Goal: Transaction & Acquisition: Purchase product/service

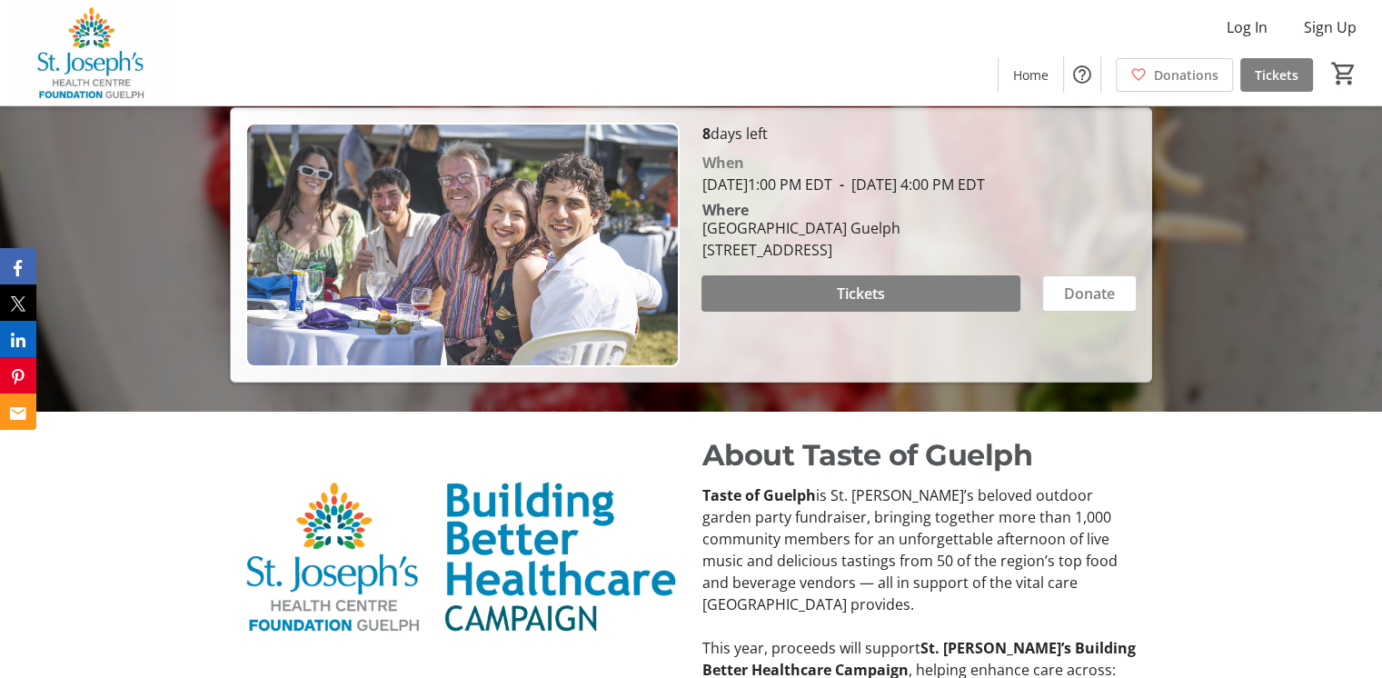
scroll to position [454, 0]
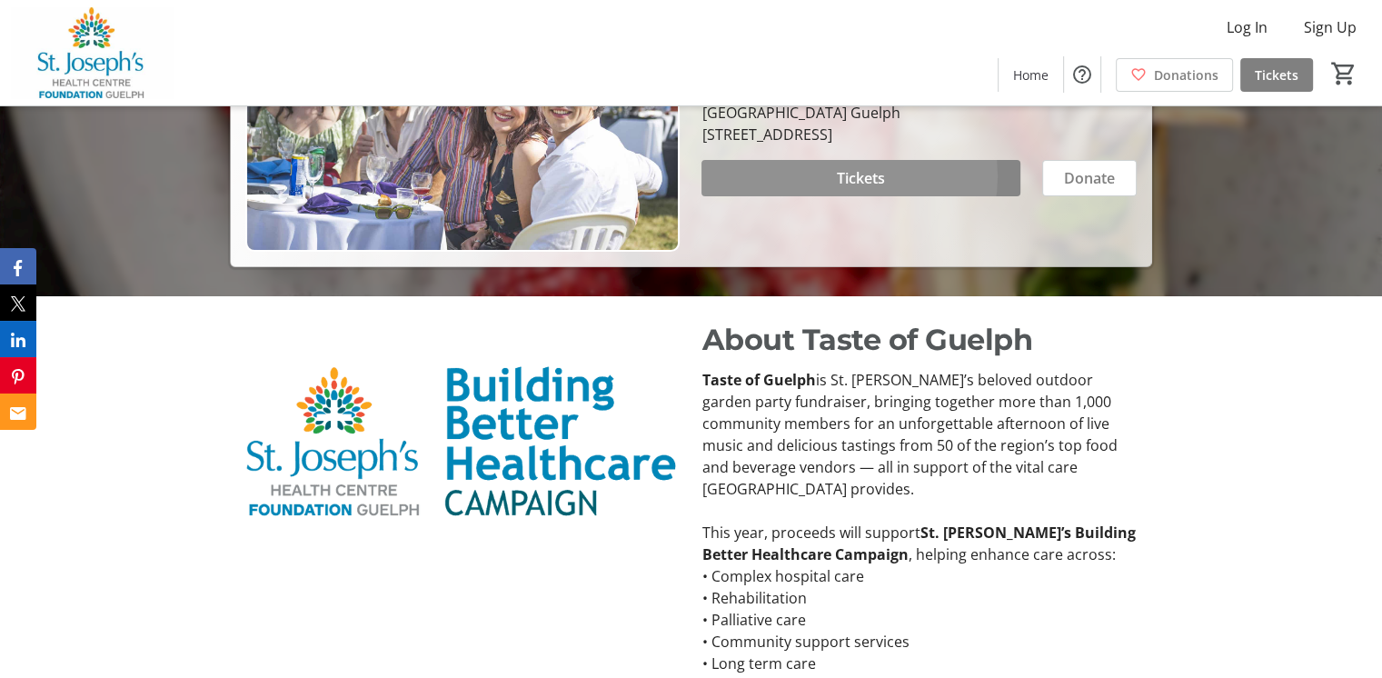
click at [843, 189] on span "Tickets" at bounding box center [861, 178] width 48 height 22
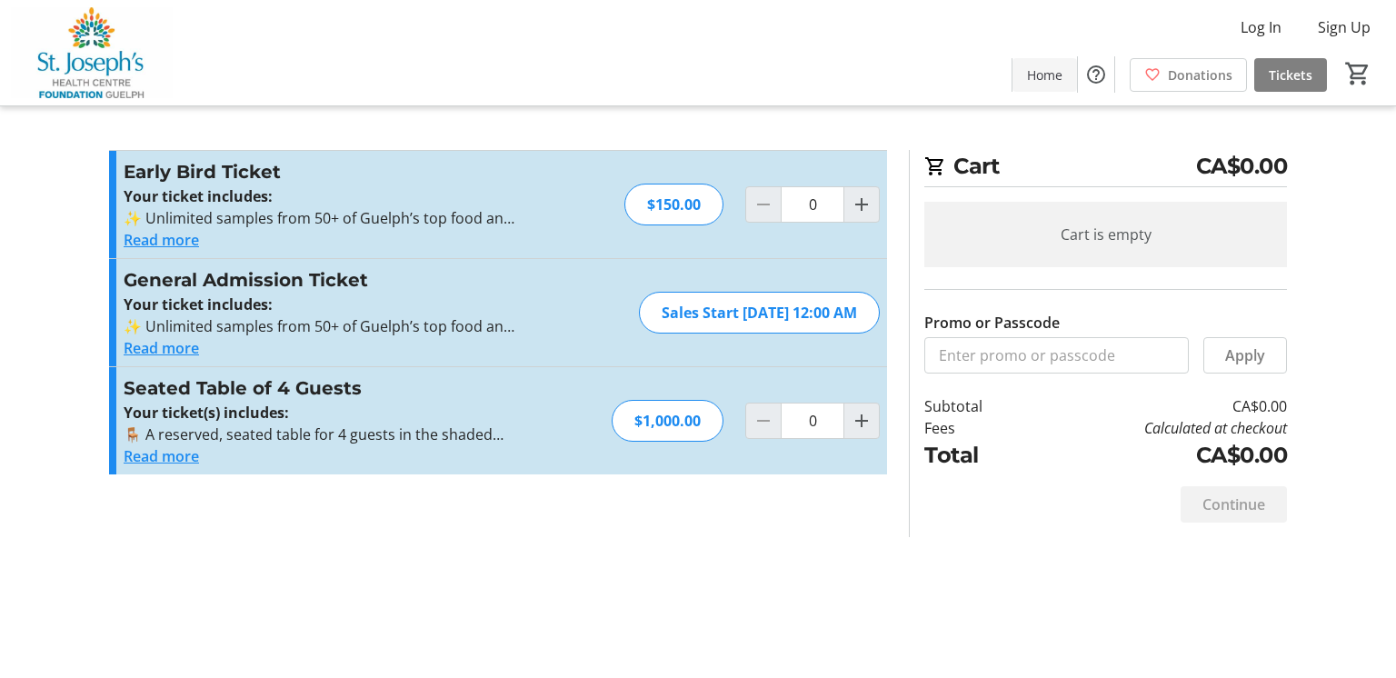
click at [1027, 72] on span "Home" at bounding box center [1044, 74] width 35 height 19
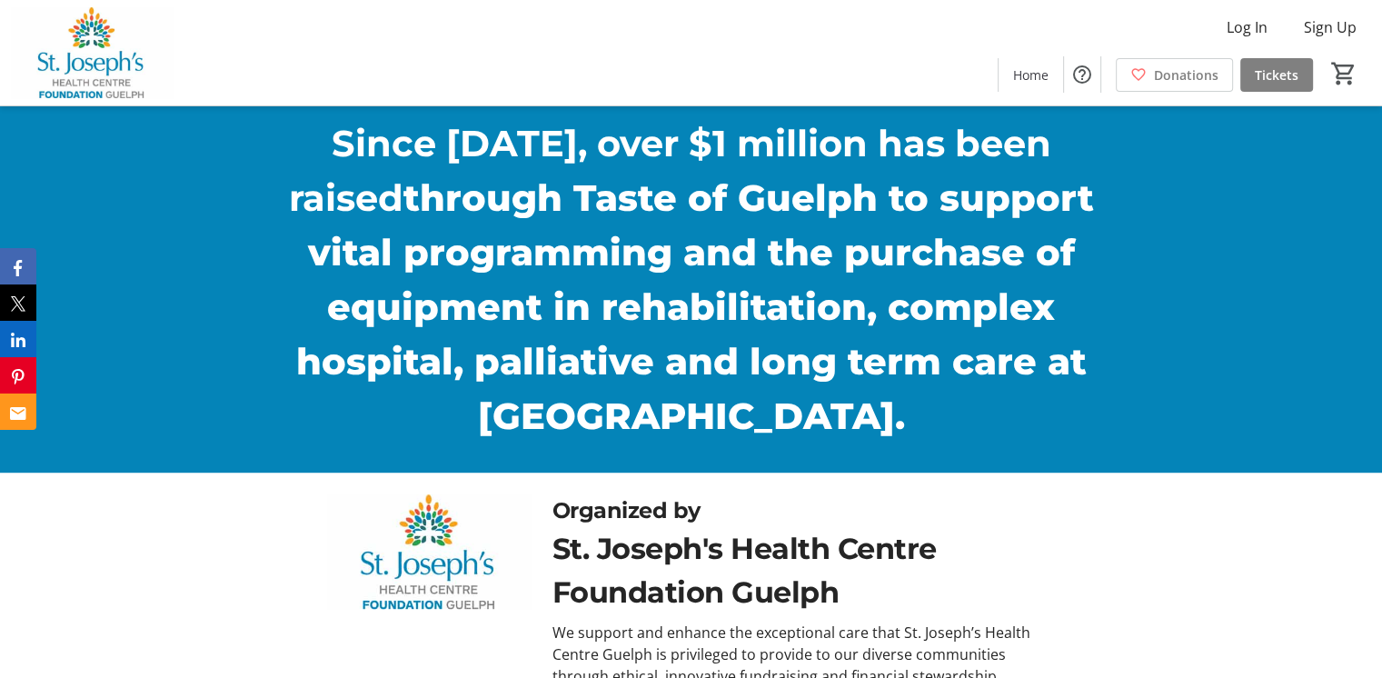
scroll to position [1025, 0]
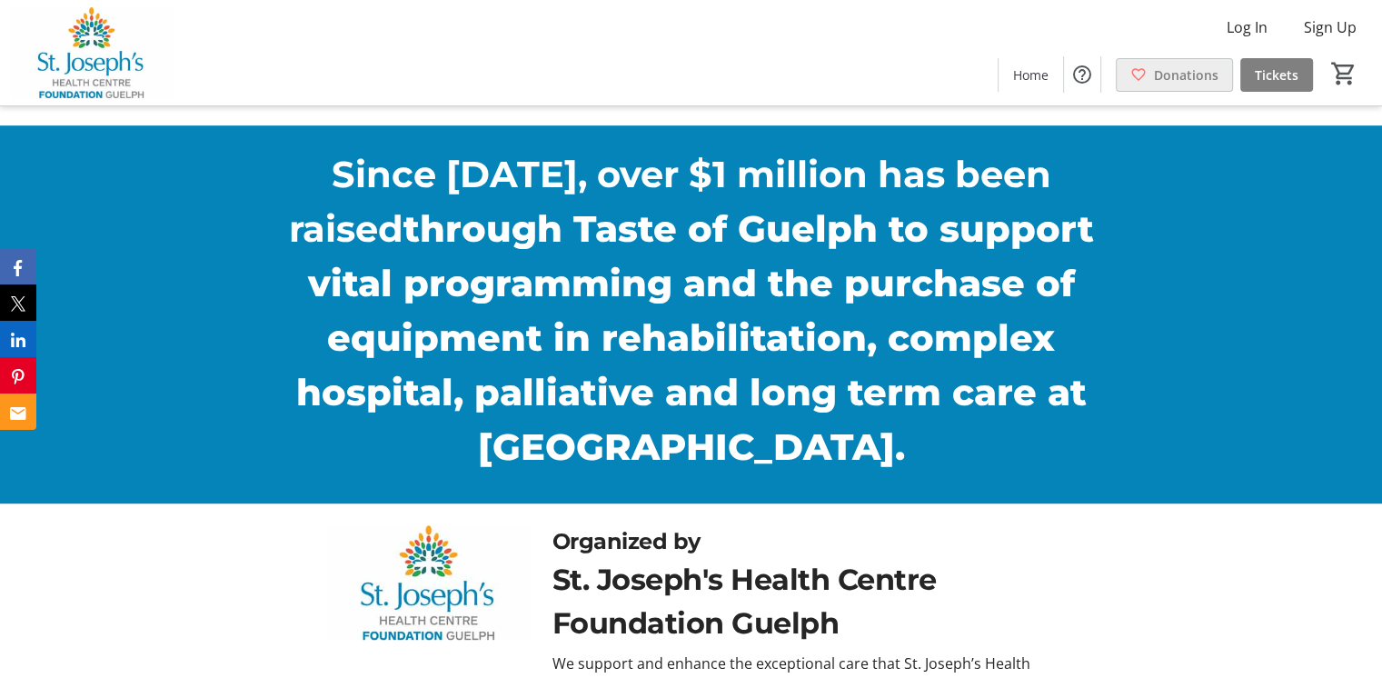
click at [1154, 72] on span "Donations" at bounding box center [1186, 74] width 65 height 19
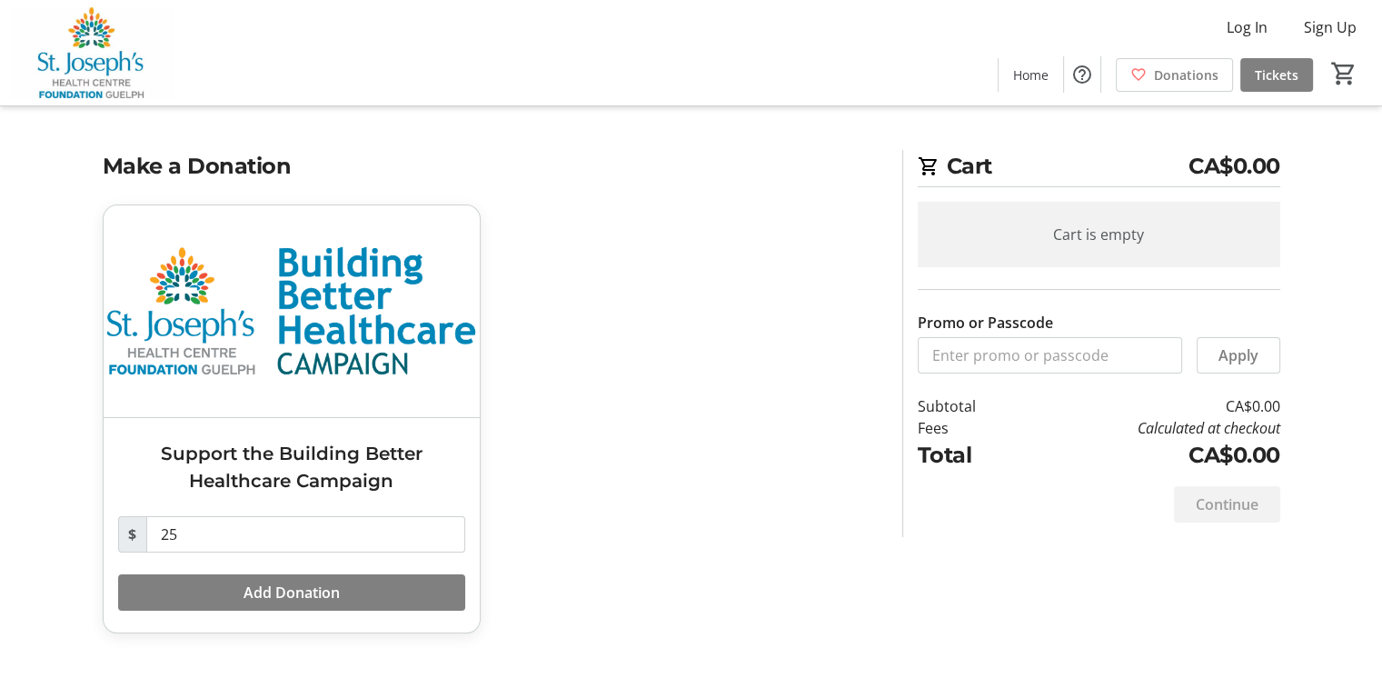
scroll to position [43, 0]
click at [232, 542] on input "25" at bounding box center [305, 534] width 319 height 36
type input "2"
type input "150"
click at [334, 601] on span "Add Donation" at bounding box center [291, 592] width 96 height 22
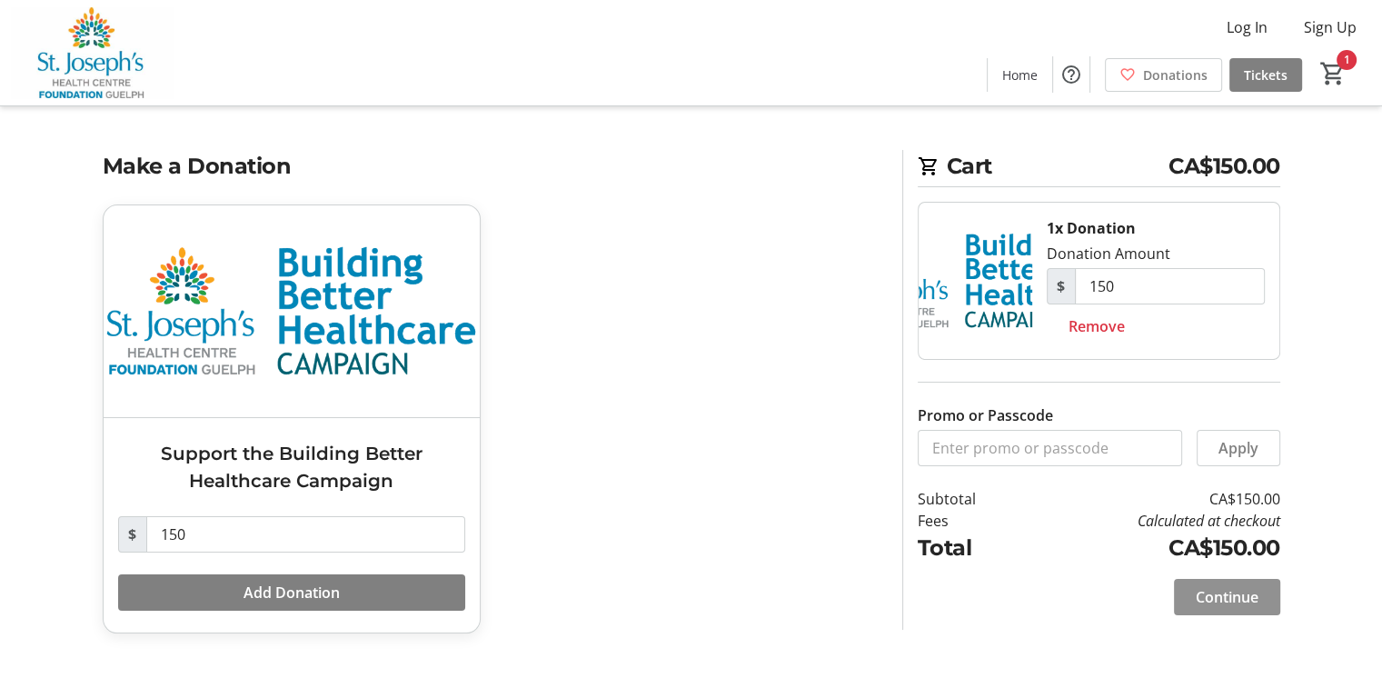
click at [1223, 595] on span "Continue" at bounding box center [1227, 597] width 63 height 22
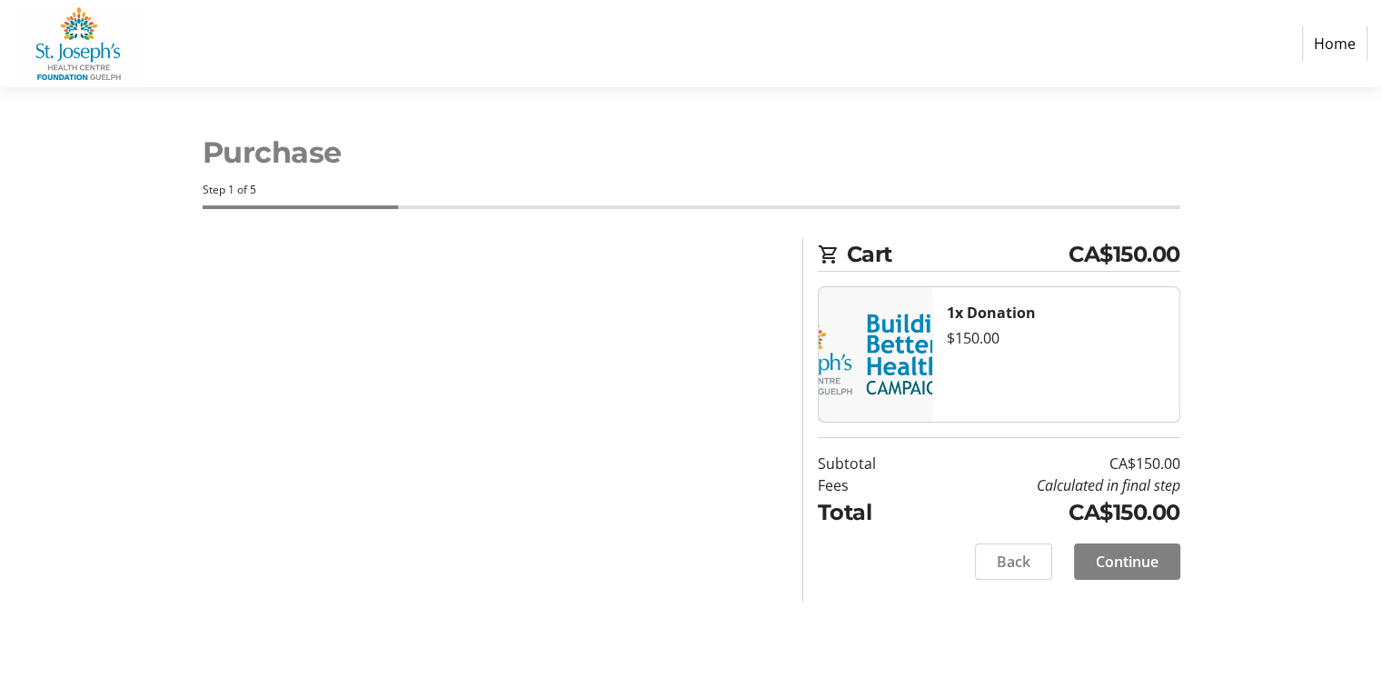
select select "CA"
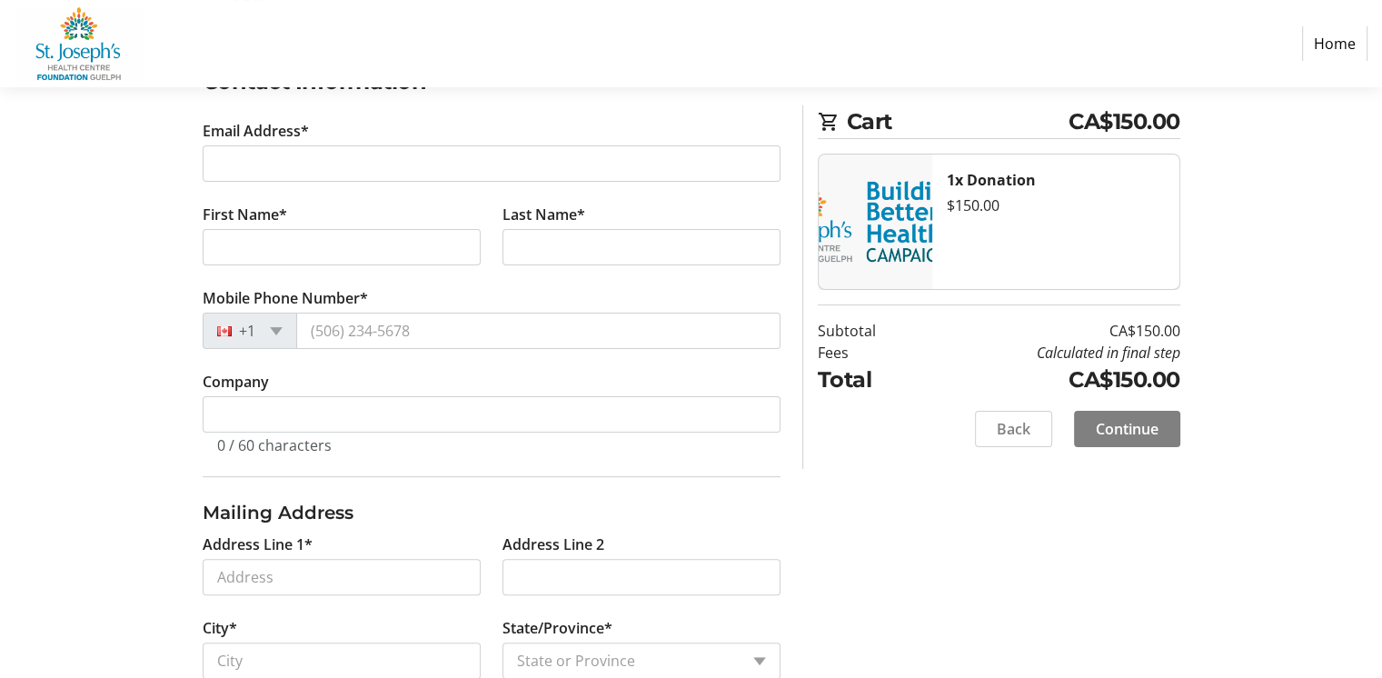
scroll to position [362, 0]
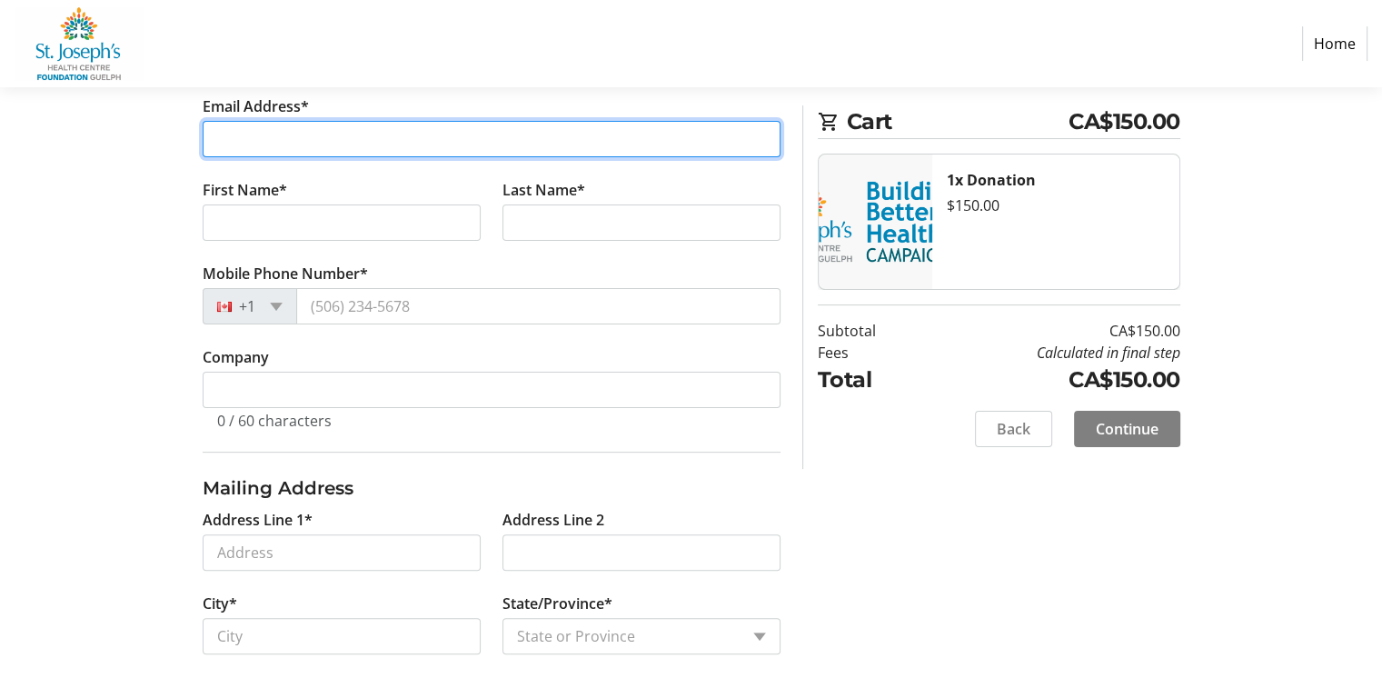
click at [240, 157] on input "Email Address*" at bounding box center [492, 139] width 578 height 36
type input "[EMAIL_ADDRESS]"
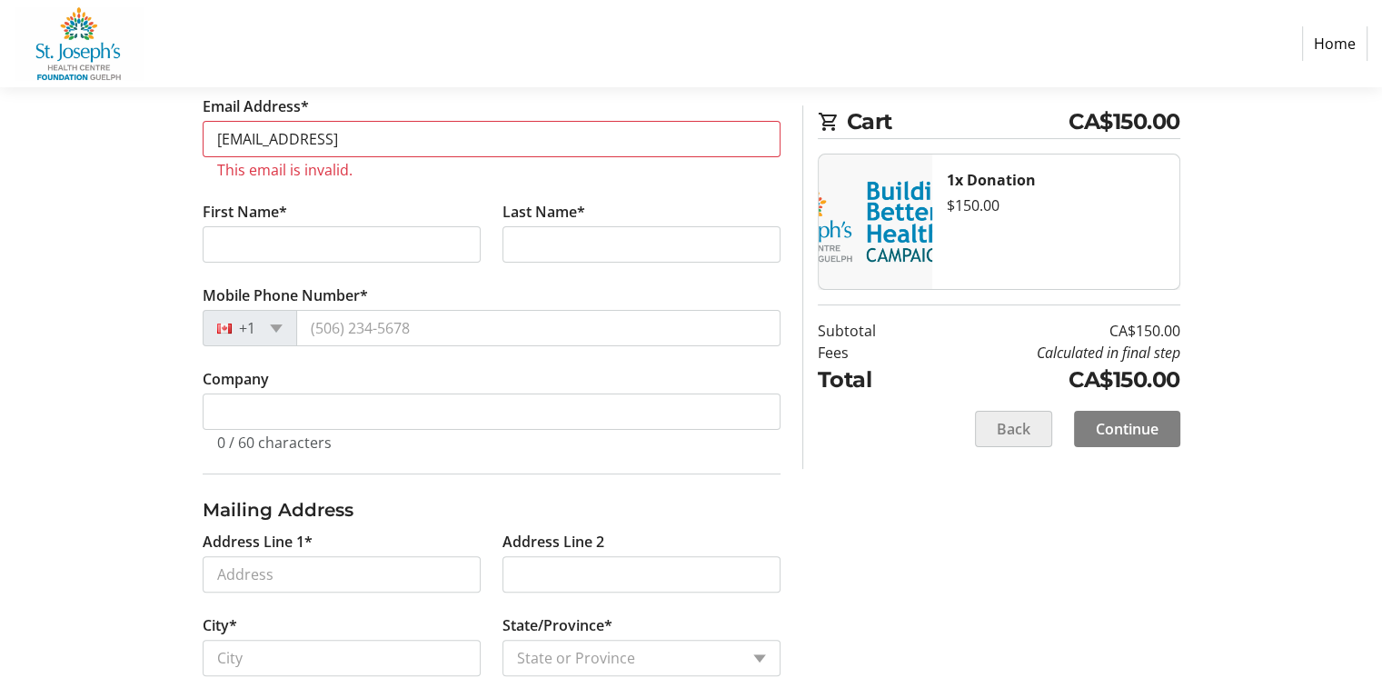
click at [997, 440] on span "Back" at bounding box center [1014, 429] width 34 height 22
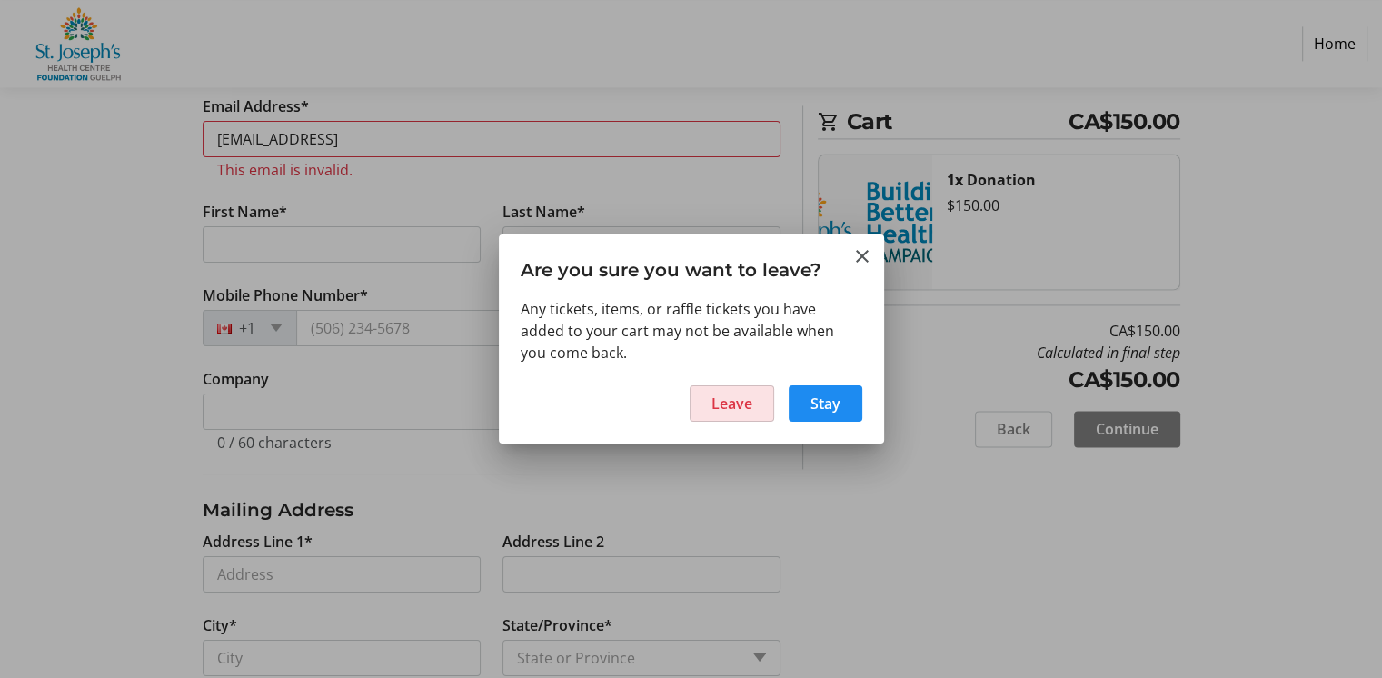
click at [711, 414] on span "Leave" at bounding box center [731, 403] width 41 height 22
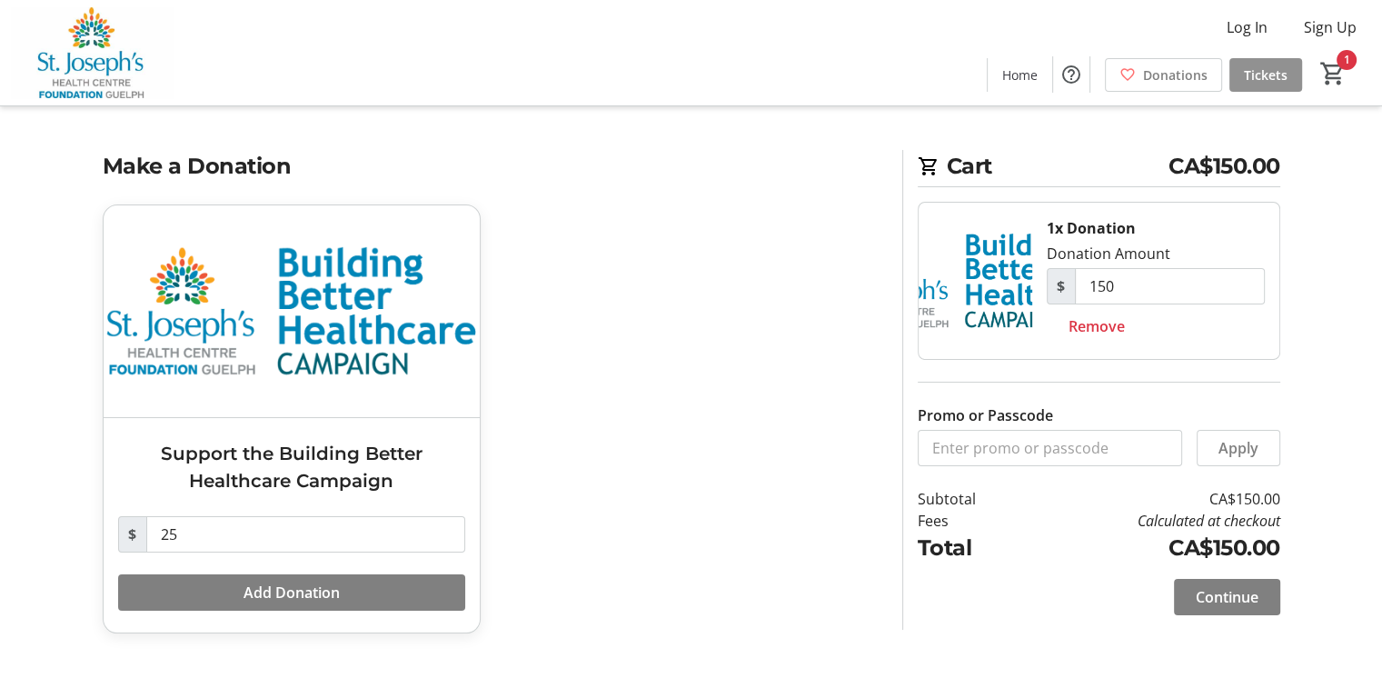
click at [1251, 71] on span "Tickets" at bounding box center [1266, 74] width 44 height 19
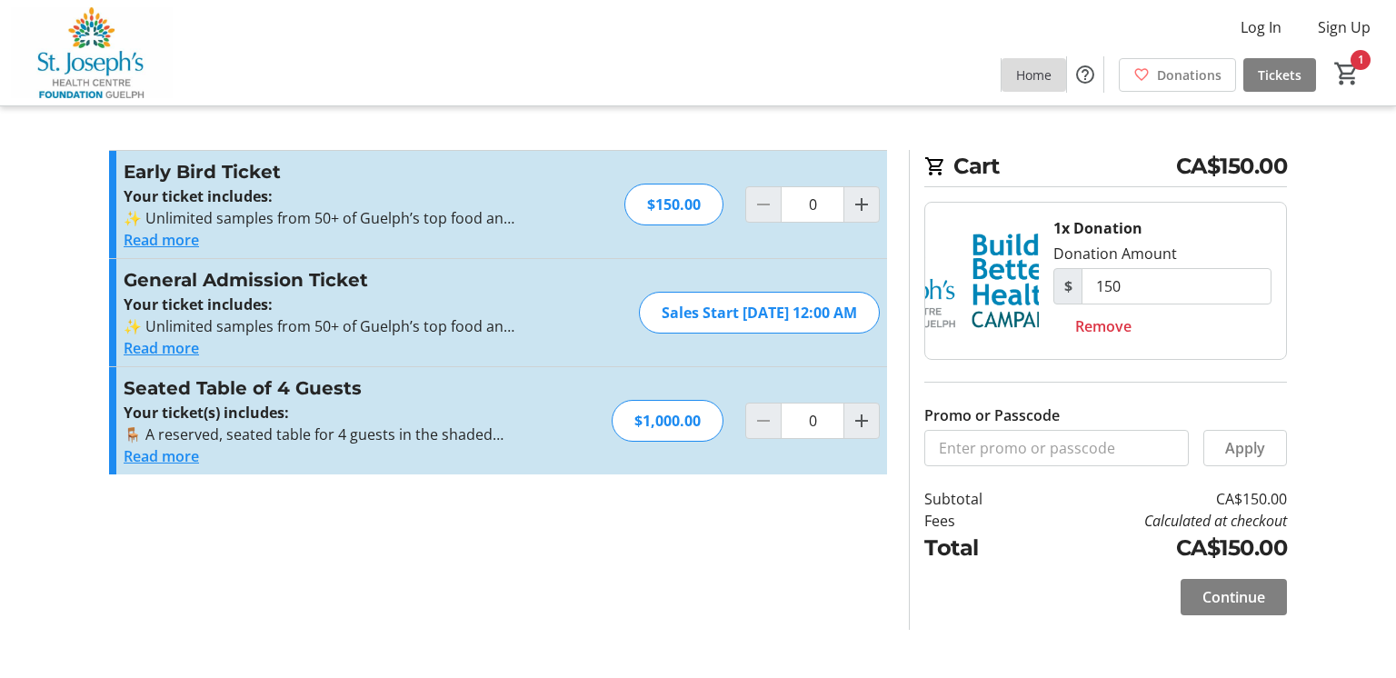
click at [1016, 71] on span "Home" at bounding box center [1033, 74] width 35 height 19
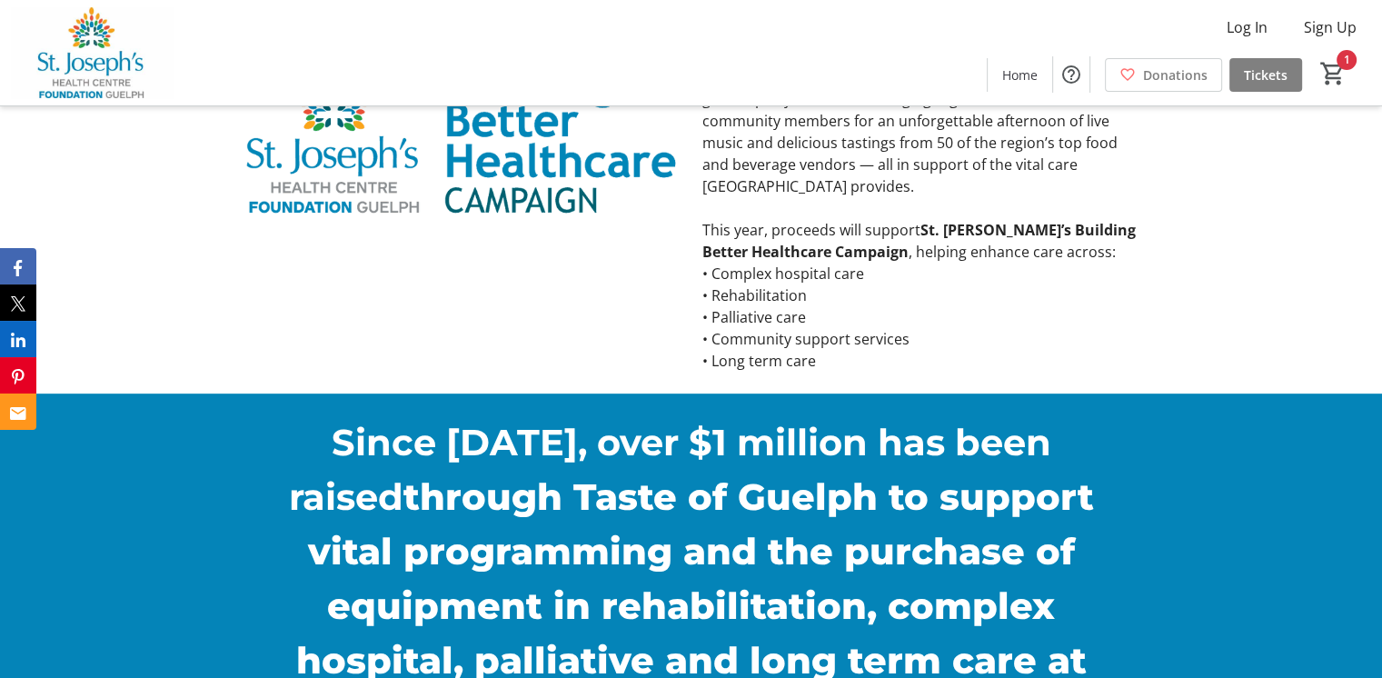
scroll to position [752, 0]
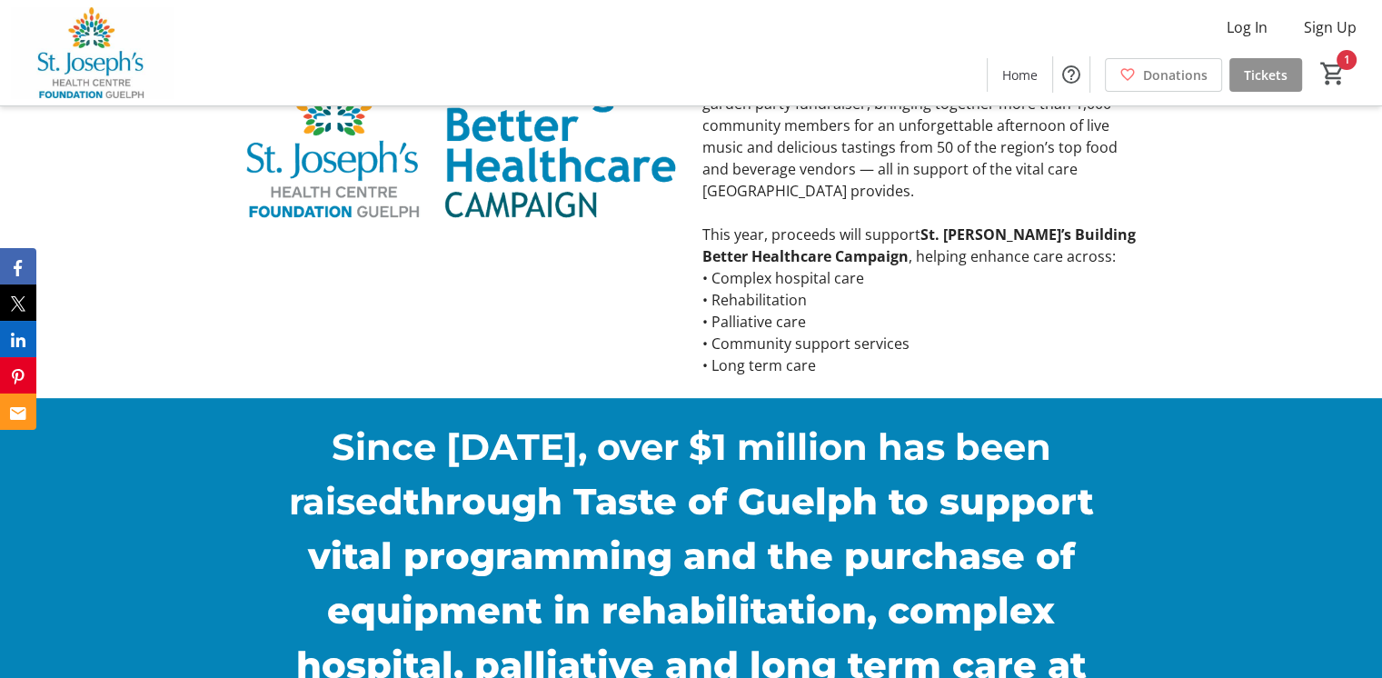
click at [1248, 64] on span at bounding box center [1265, 75] width 73 height 44
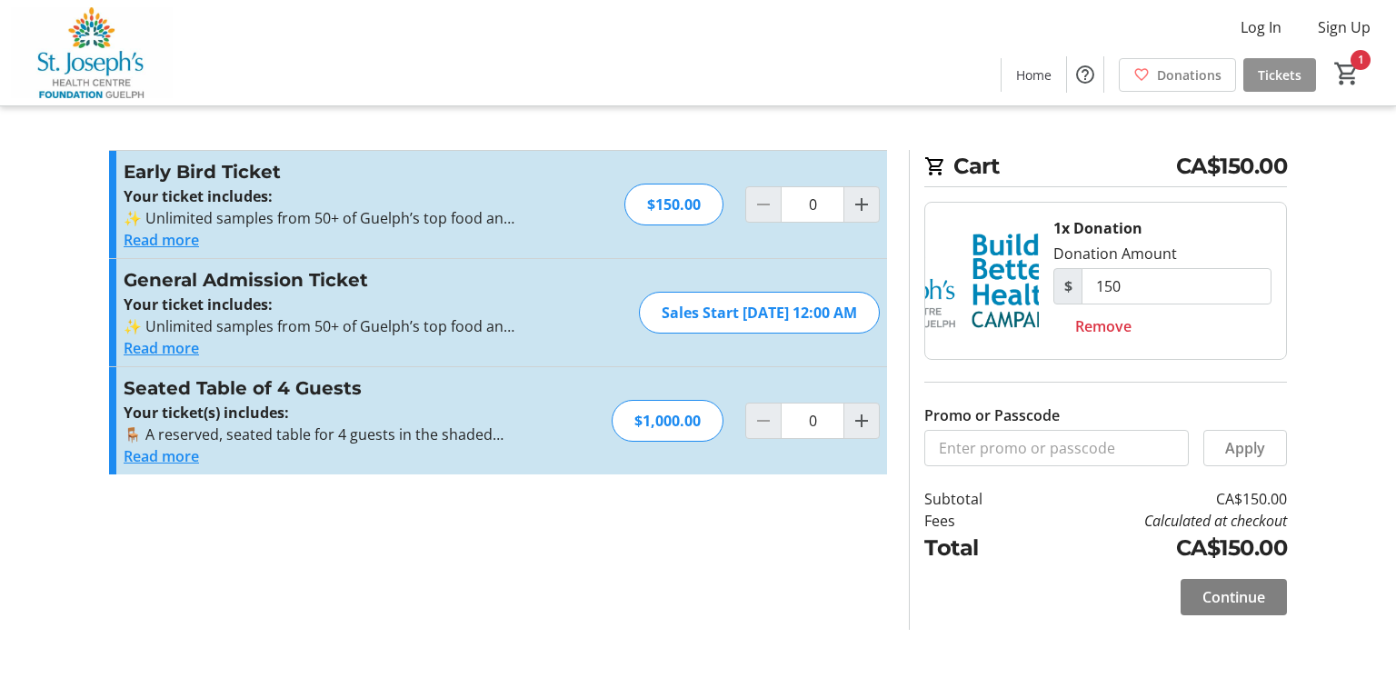
click at [1264, 70] on span "Tickets" at bounding box center [1279, 74] width 44 height 19
click at [1221, 608] on span "Continue" at bounding box center [1233, 597] width 63 height 22
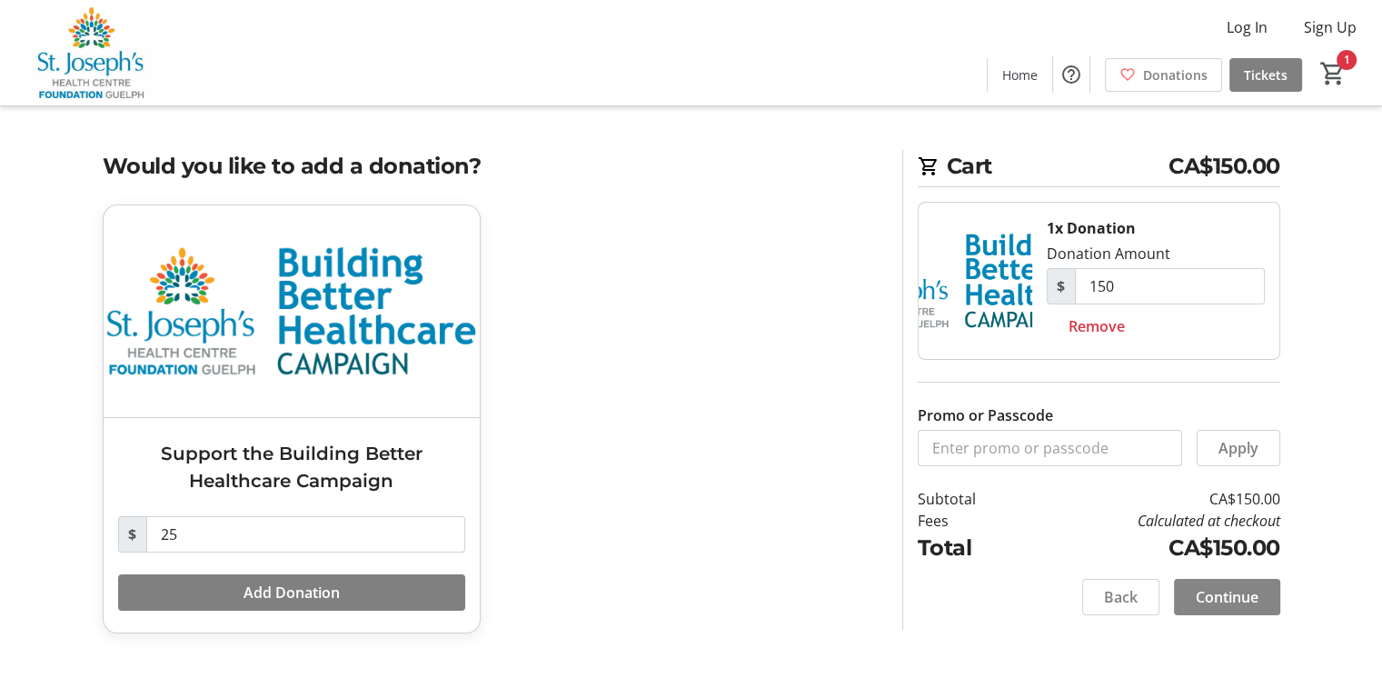
scroll to position [43, 0]
click at [1208, 597] on span "Continue" at bounding box center [1227, 597] width 63 height 22
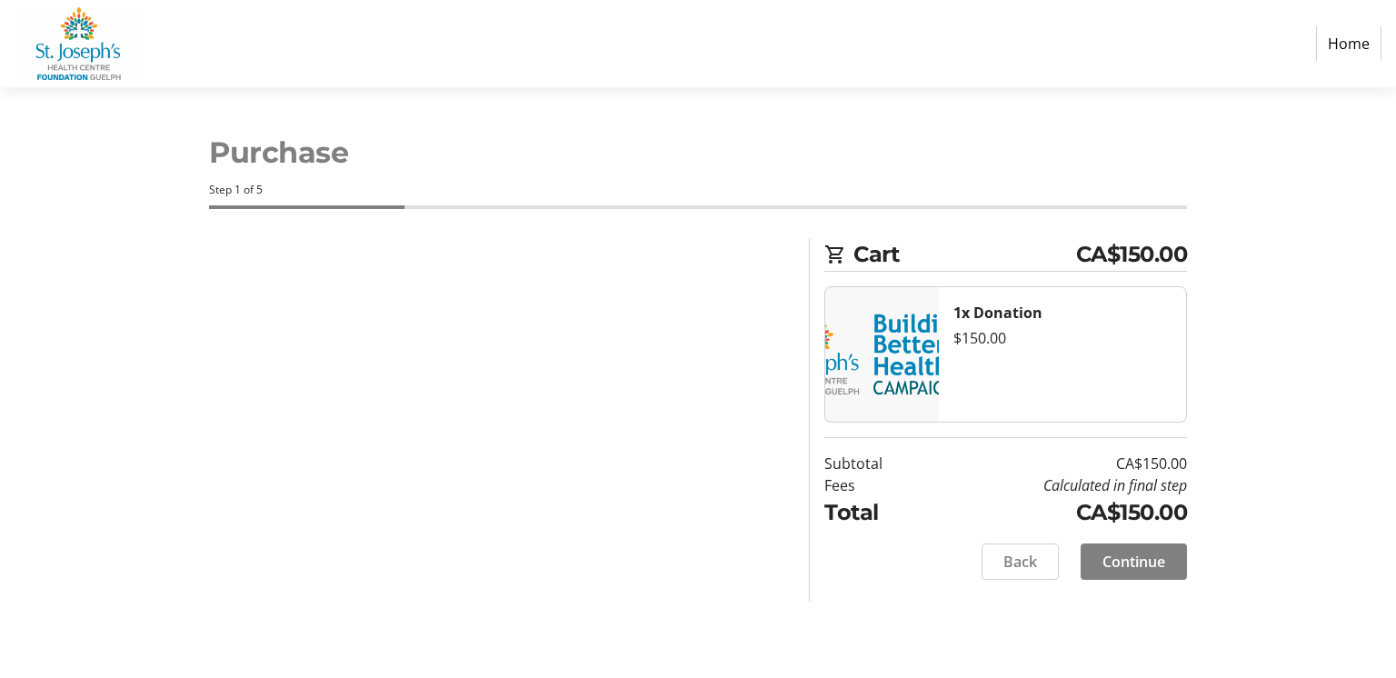
select select "CA"
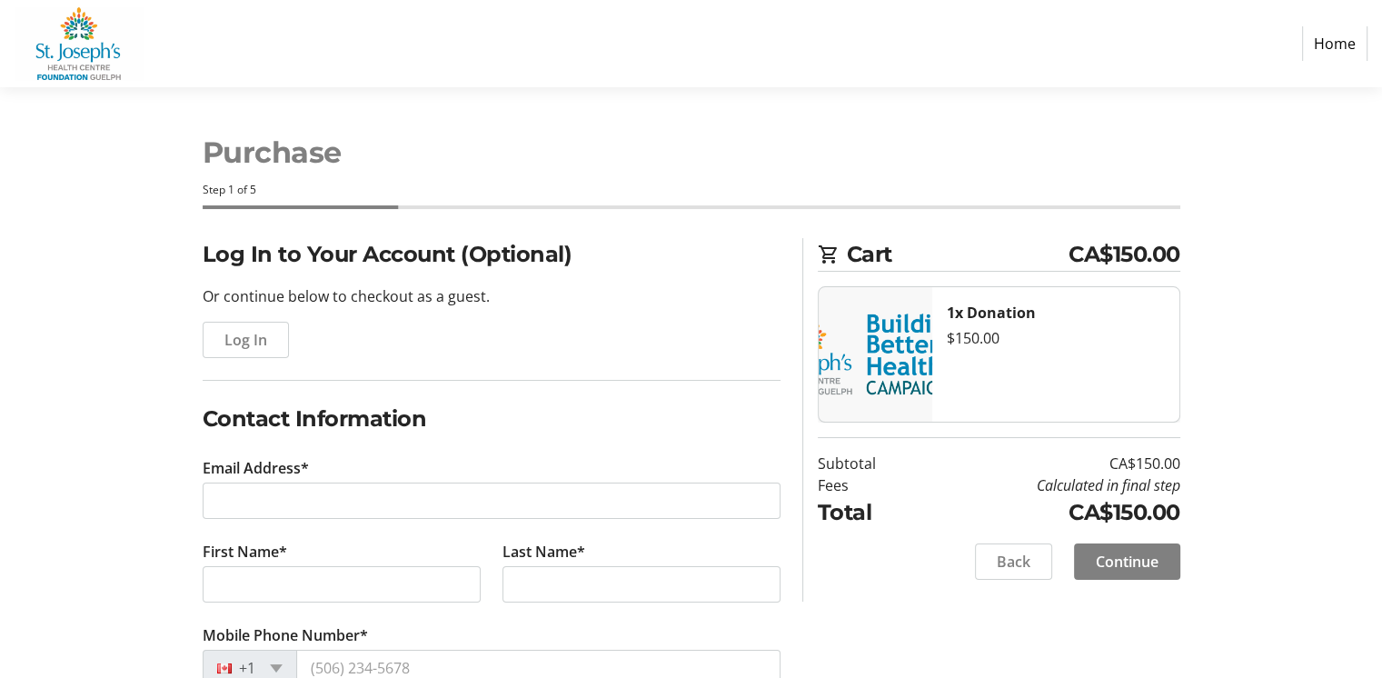
scroll to position [182, 0]
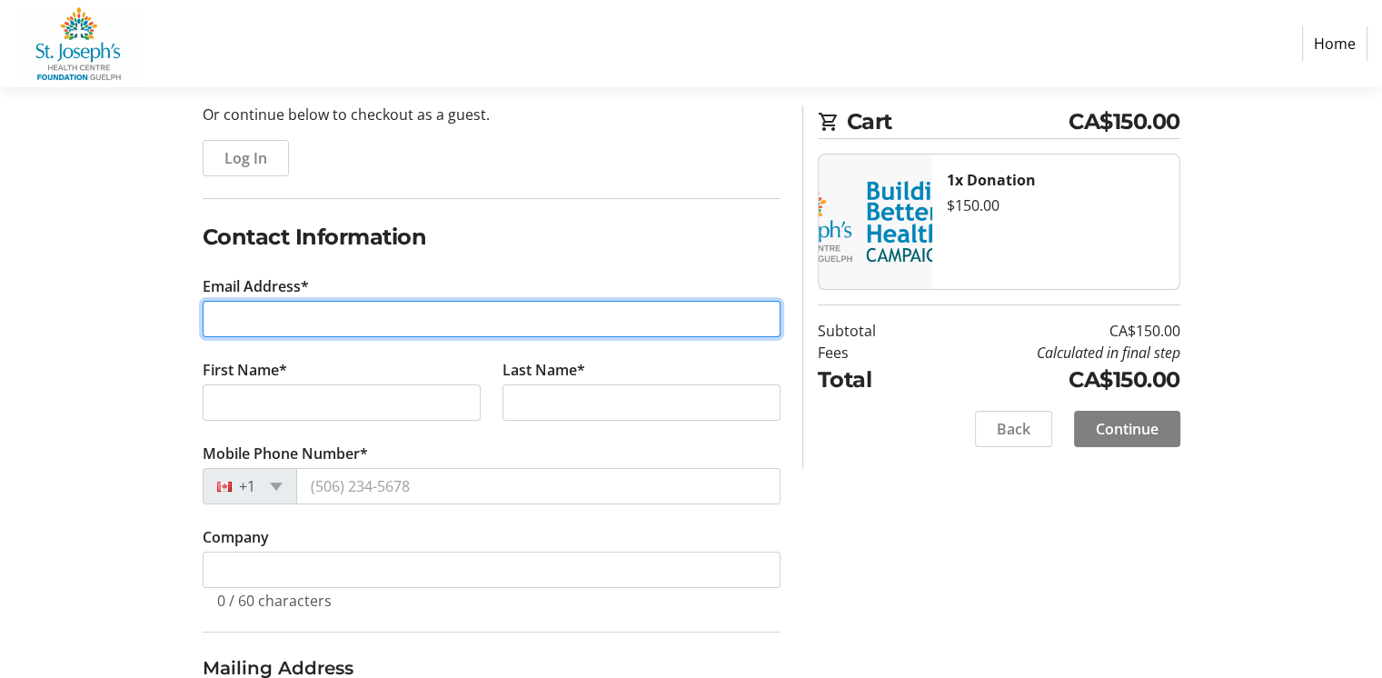
click at [239, 337] on input "Email Address*" at bounding box center [492, 319] width 578 height 36
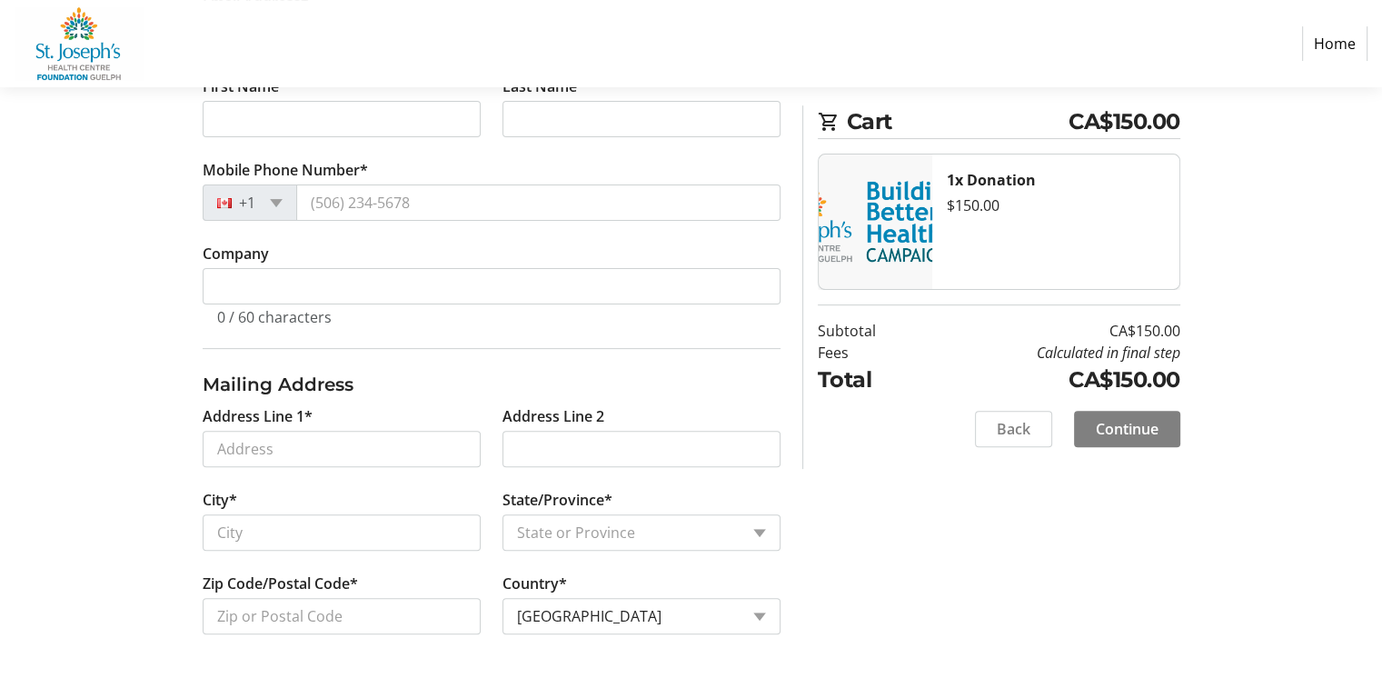
scroll to position [363, 0]
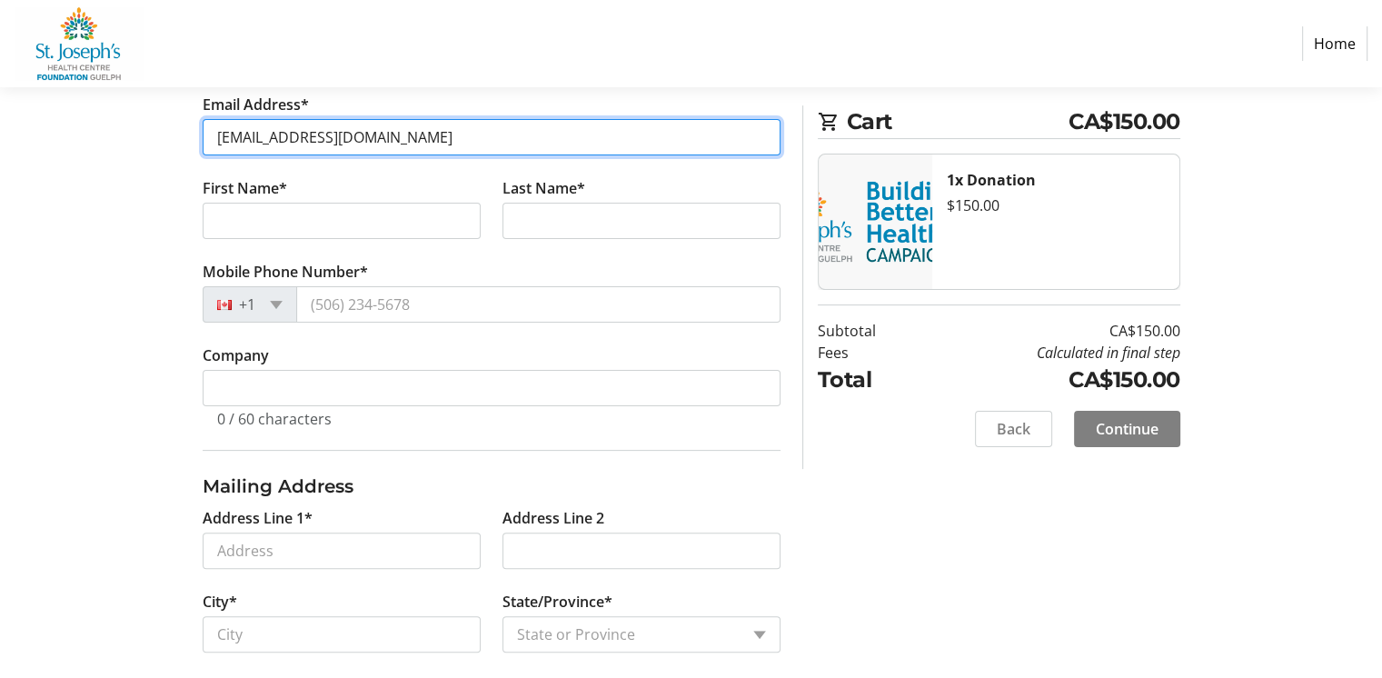
type input "ggcarere@yahoo.com"
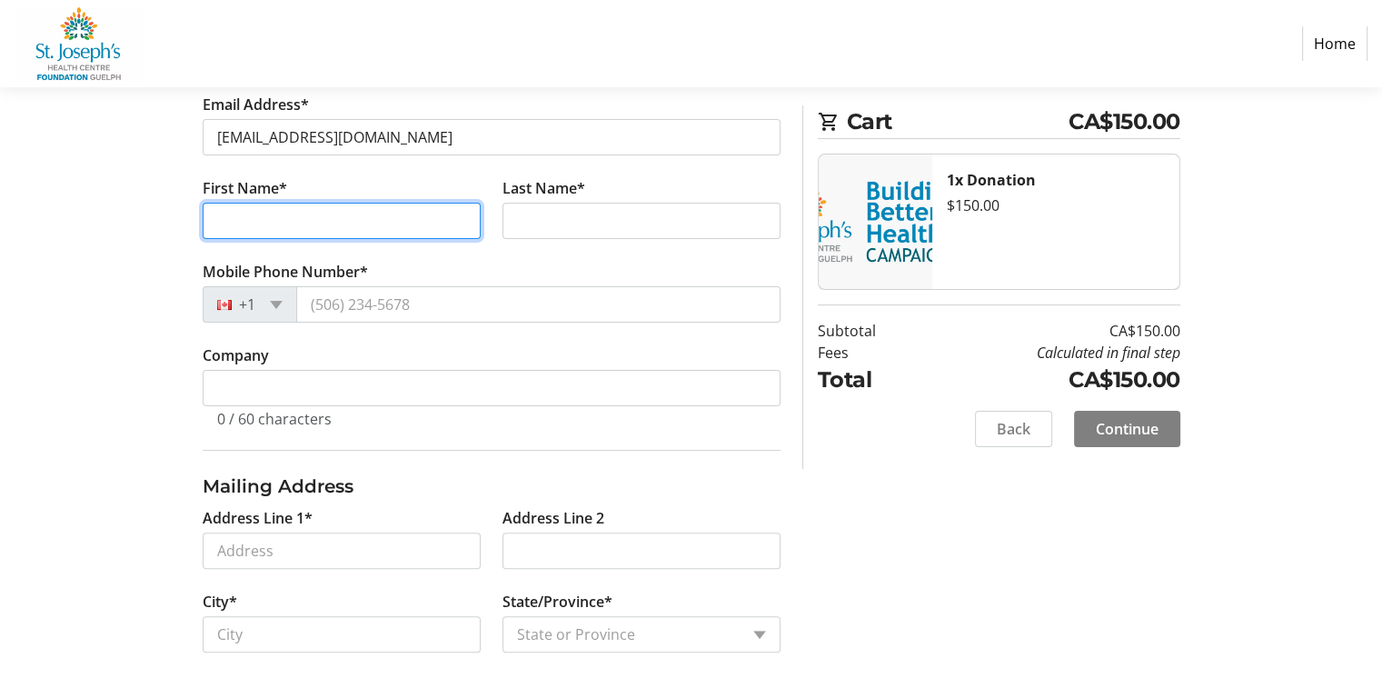
click at [249, 239] on input "First Name*" at bounding box center [342, 221] width 278 height 36
type input "george"
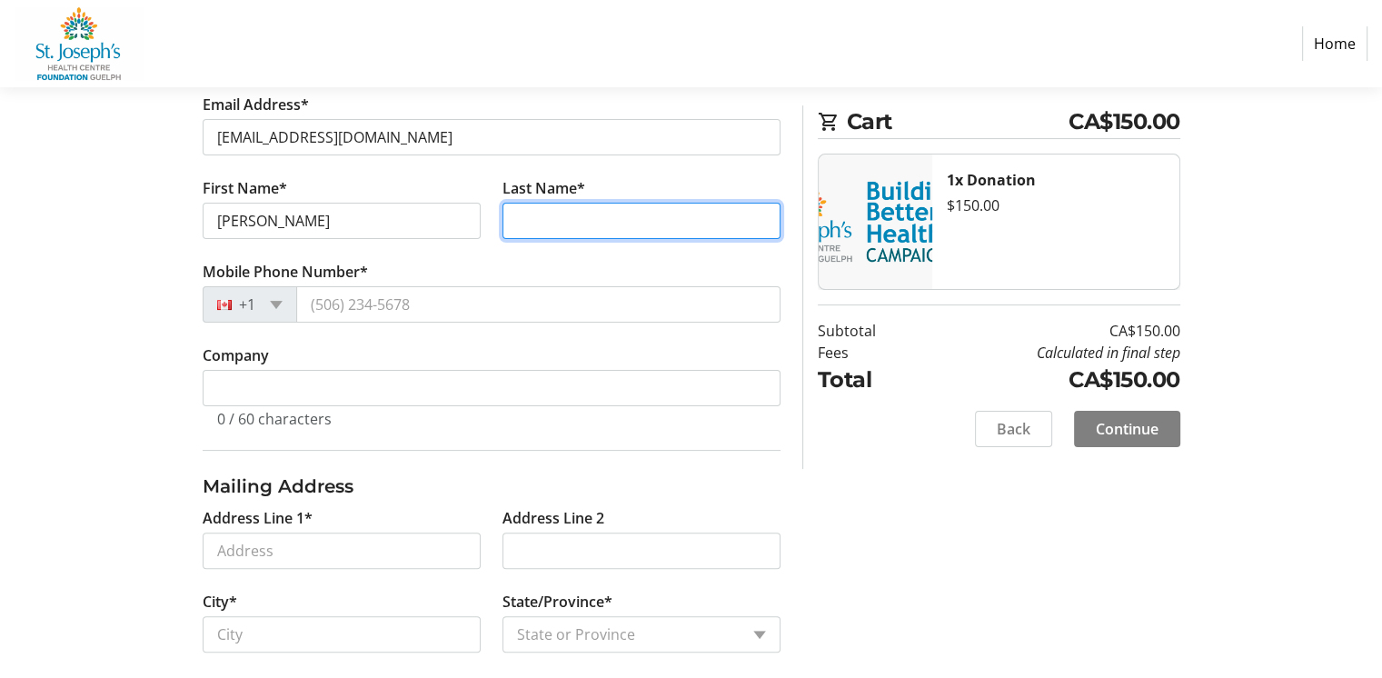
drag, startPoint x: 506, startPoint y: 338, endPoint x: 513, endPoint y: 329, distance: 11.6
click at [508, 239] on input "Last Name*" at bounding box center [641, 221] width 278 height 36
type input "carere"
click at [524, 344] on tr-form-field "Mobile Phone Number* +1" at bounding box center [492, 303] width 578 height 84
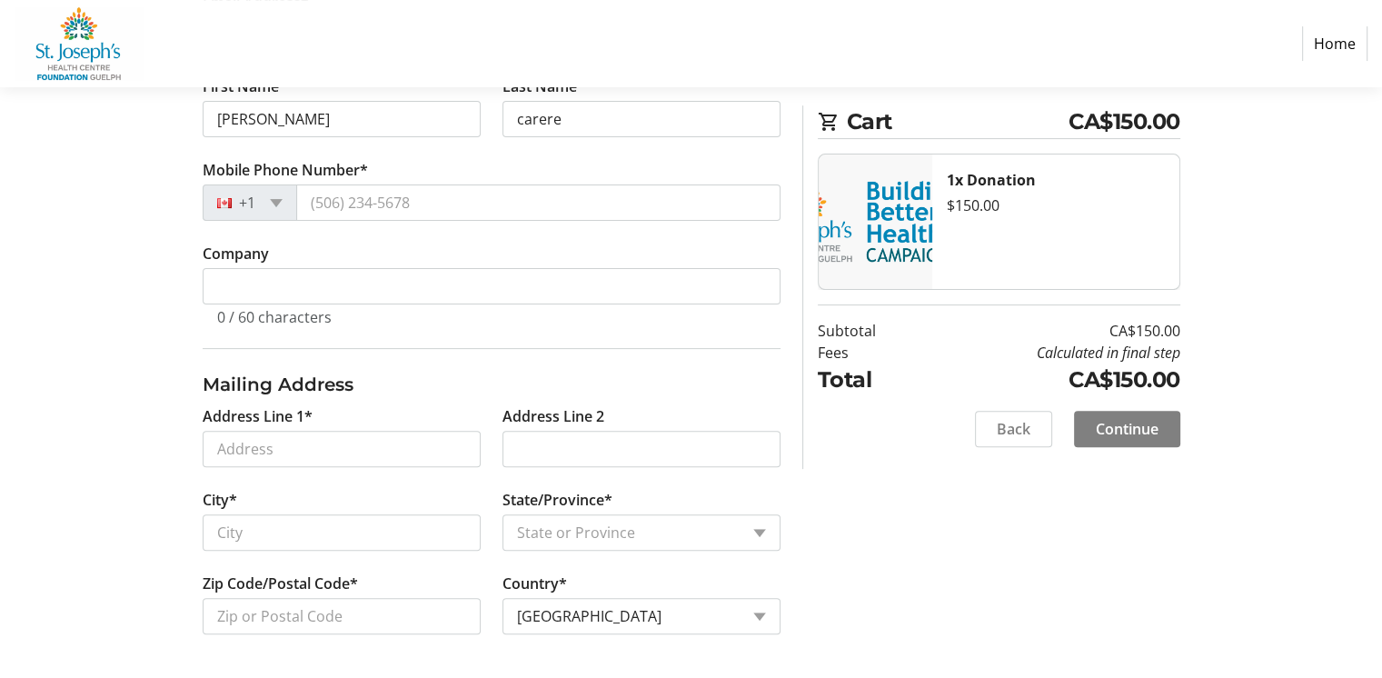
scroll to position [545, 0]
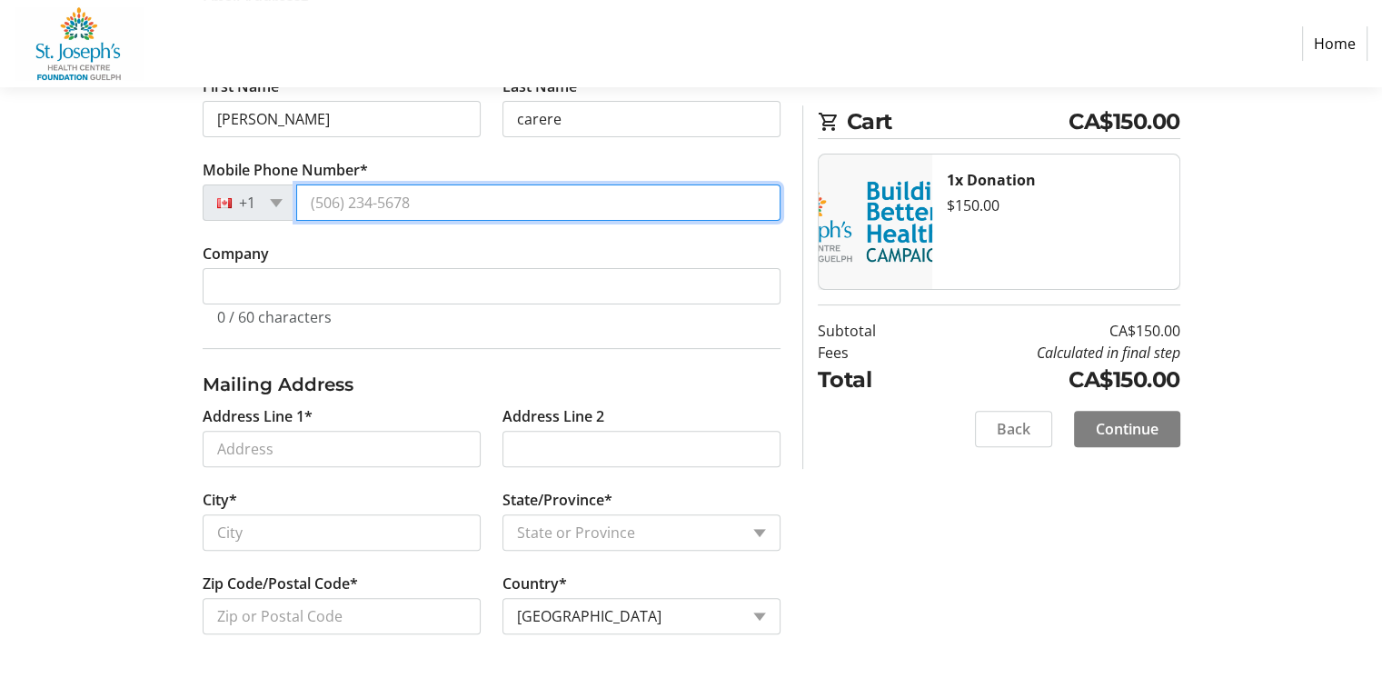
click at [501, 221] on input "Mobile Phone Number*" at bounding box center [538, 202] width 484 height 36
type input "1 (647) 224-3162"
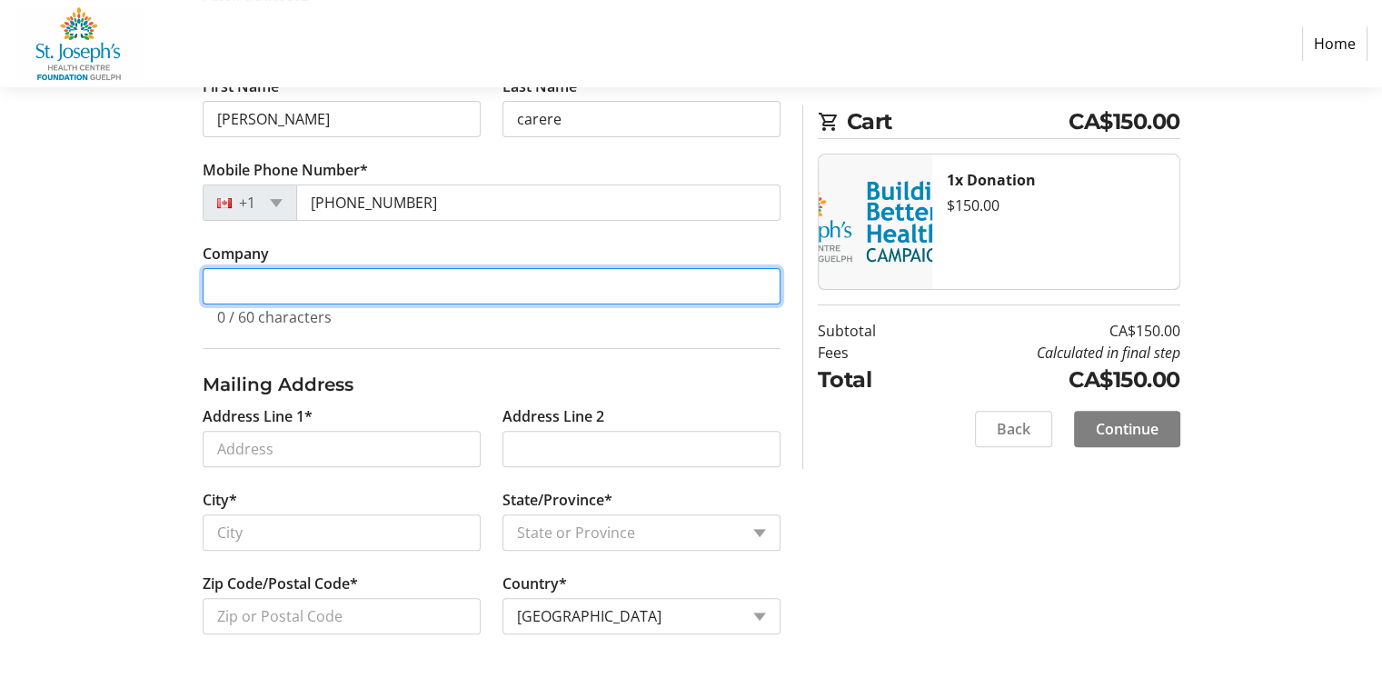
click at [273, 304] on input "Company" at bounding box center [492, 286] width 578 height 36
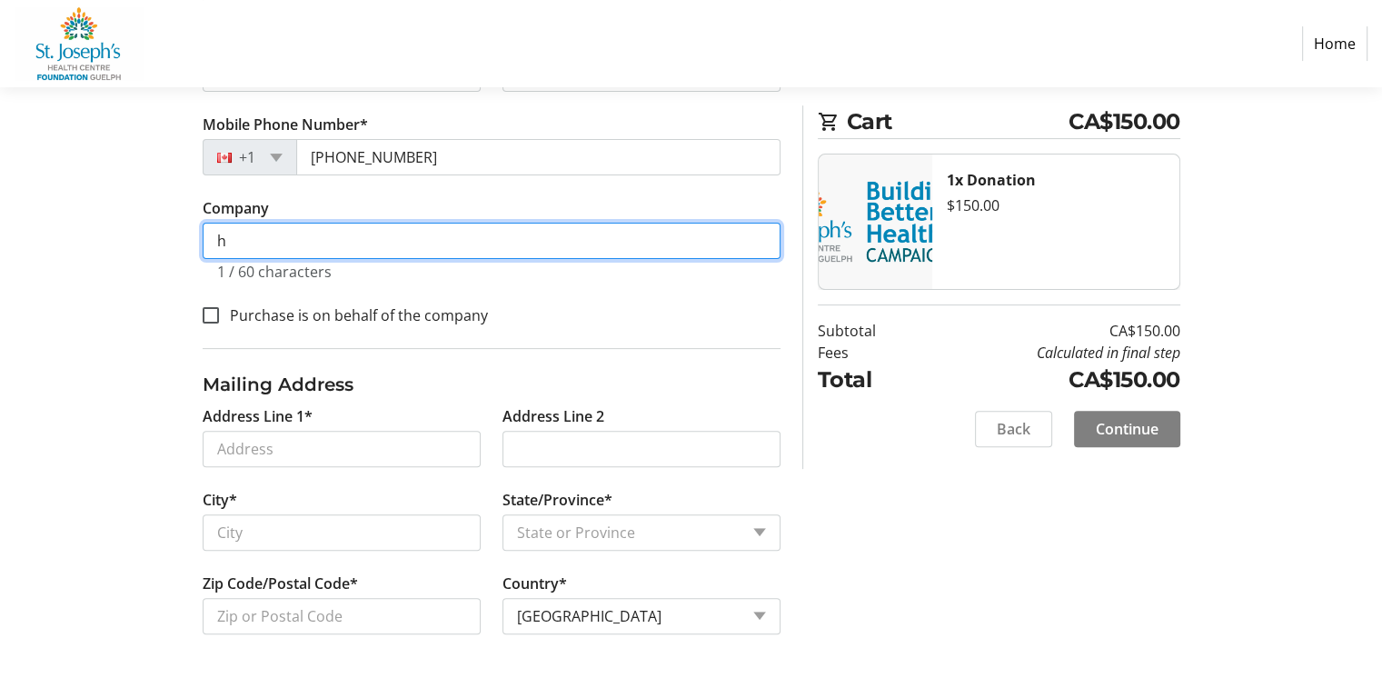
scroll to position [601, 0]
type input "h"
type input "sv law"
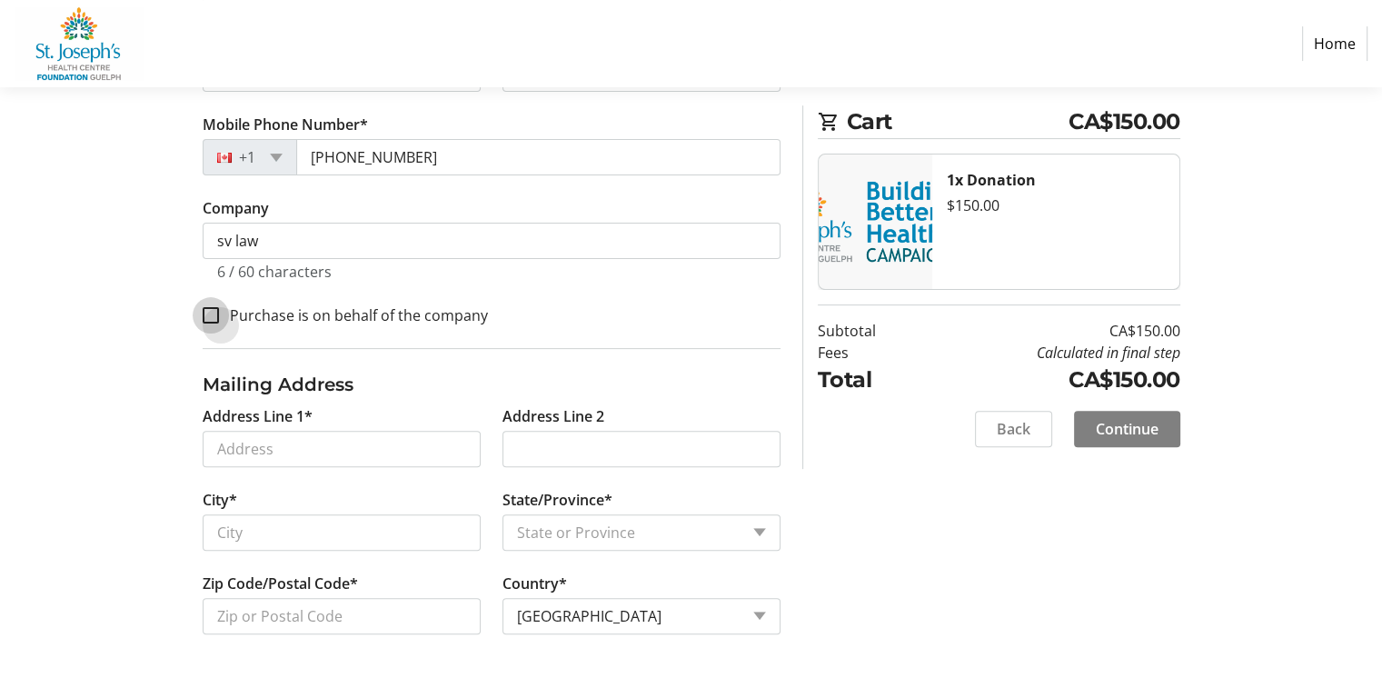
click at [213, 323] on input "Purchase is on behalf of the company" at bounding box center [211, 315] width 16 height 16
checkbox input "true"
click at [249, 431] on input "Address Line 1*" at bounding box center [342, 449] width 278 height 36
click at [240, 431] on input "Address Line 1*" at bounding box center [342, 449] width 278 height 36
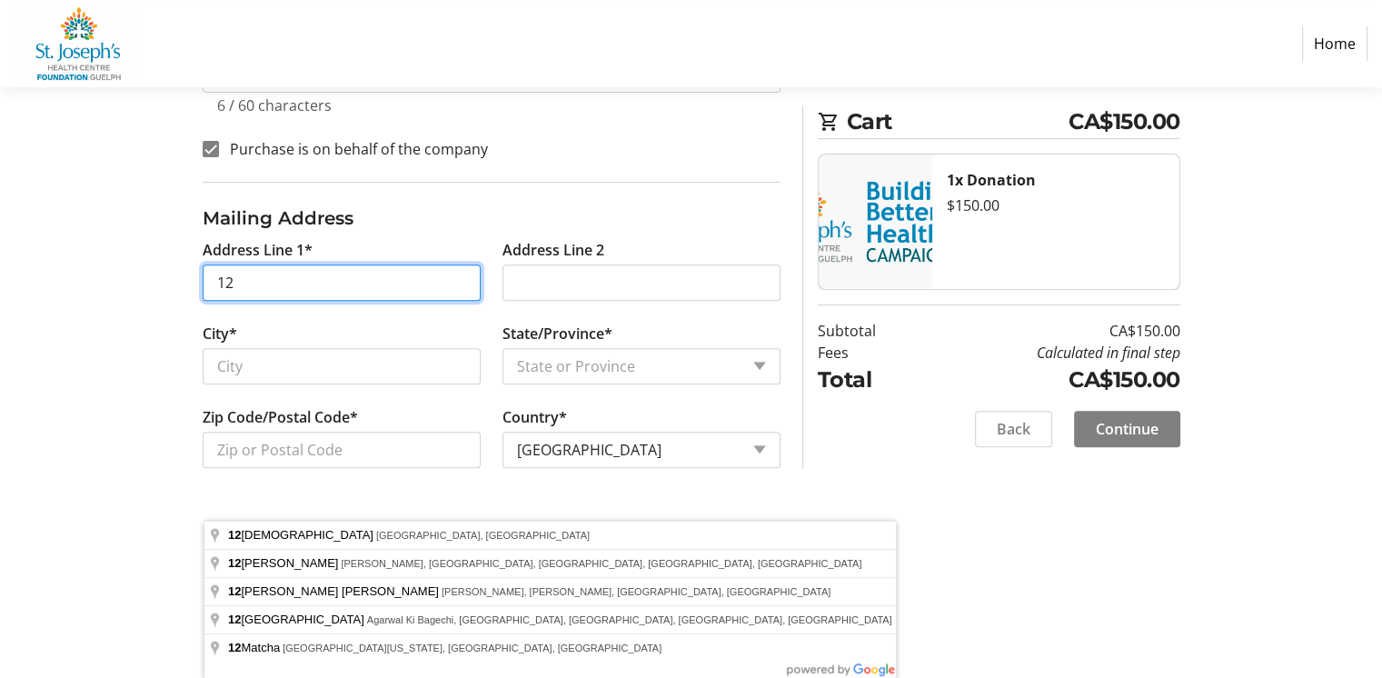
type input "12"
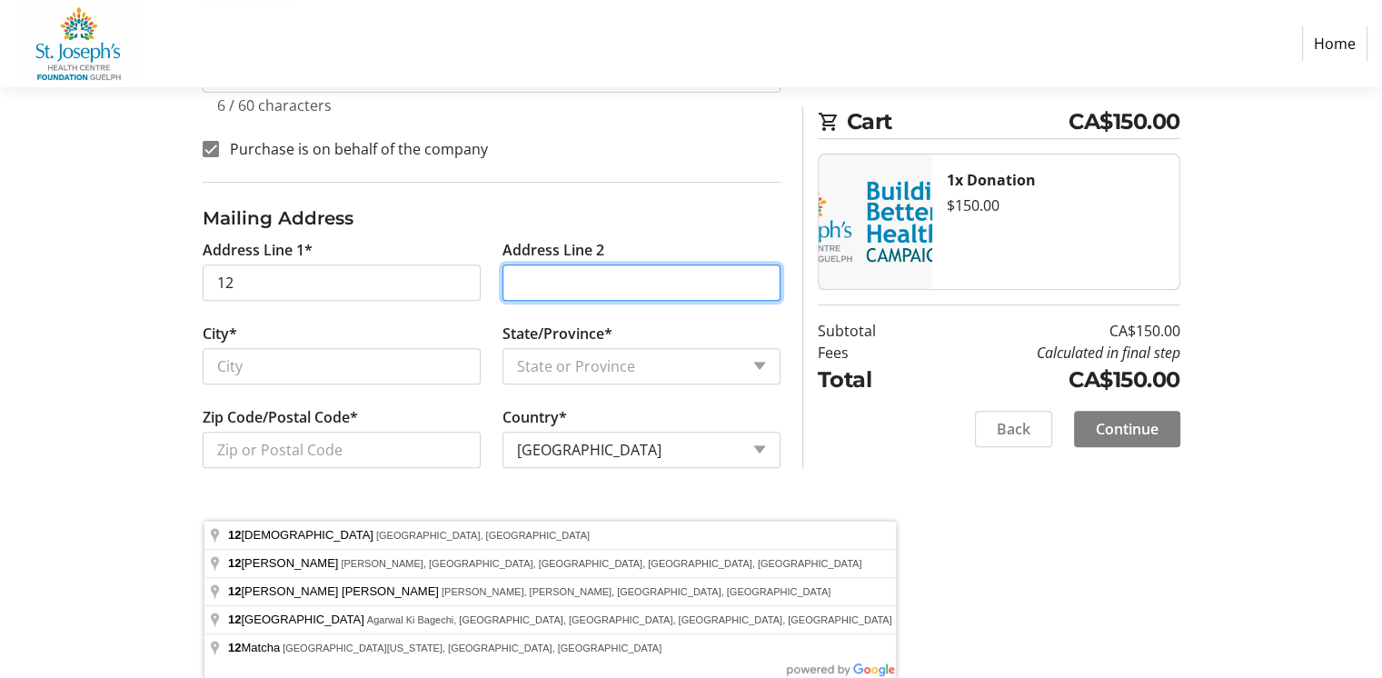
click at [530, 301] on input "Address Line 2" at bounding box center [641, 282] width 278 height 36
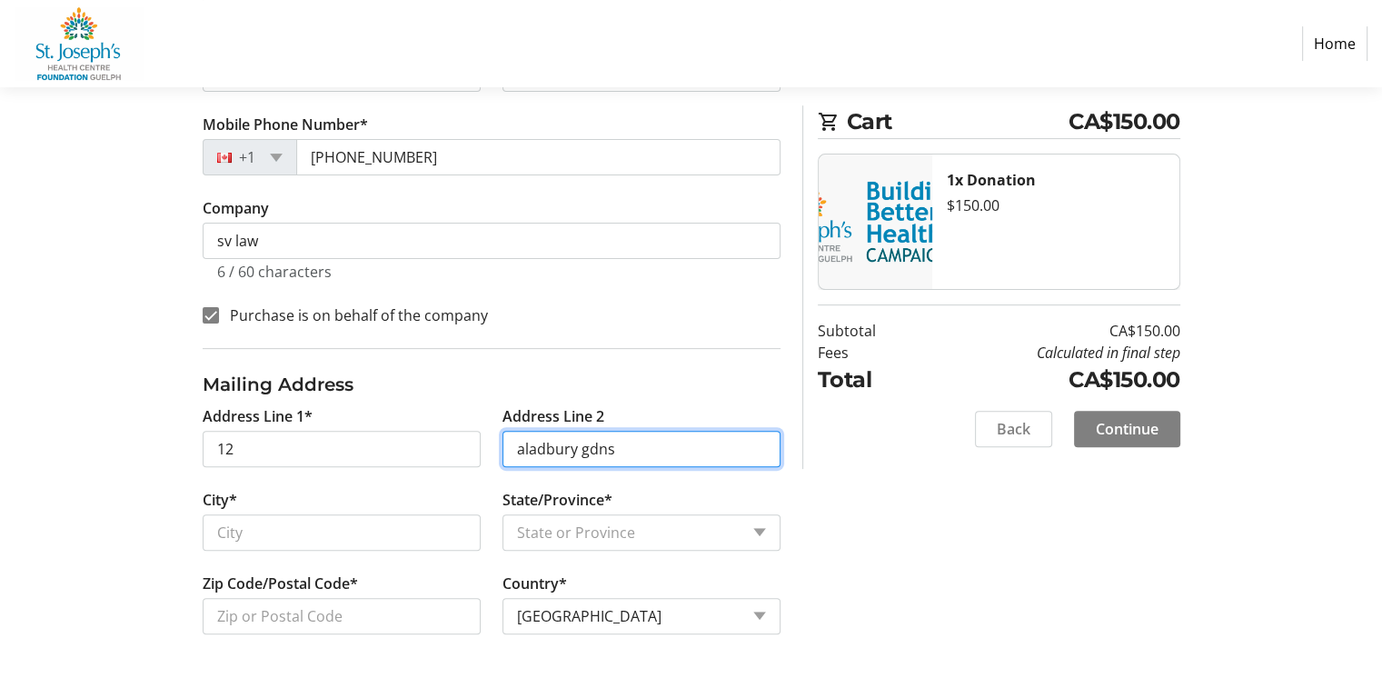
click at [643, 431] on input "aladbury gdns" at bounding box center [641, 449] width 278 height 36
type input "a"
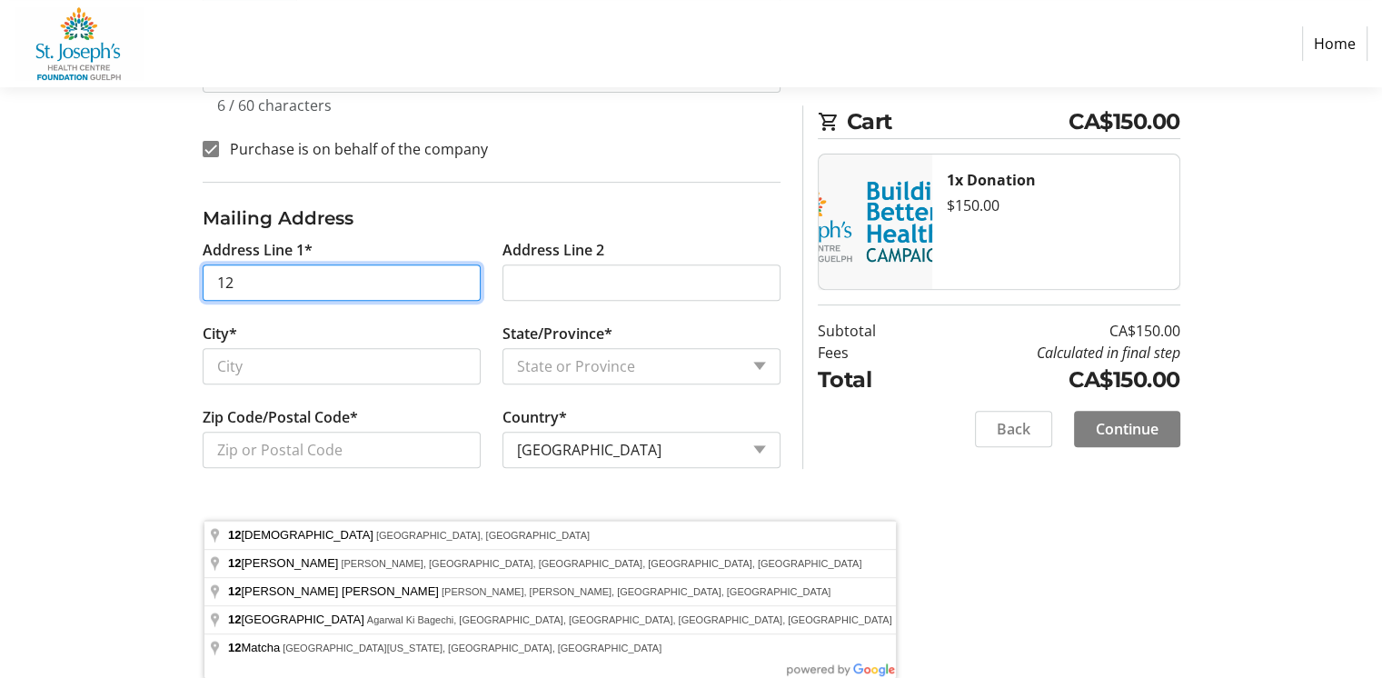
click at [262, 301] on input "12" at bounding box center [342, 282] width 278 height 36
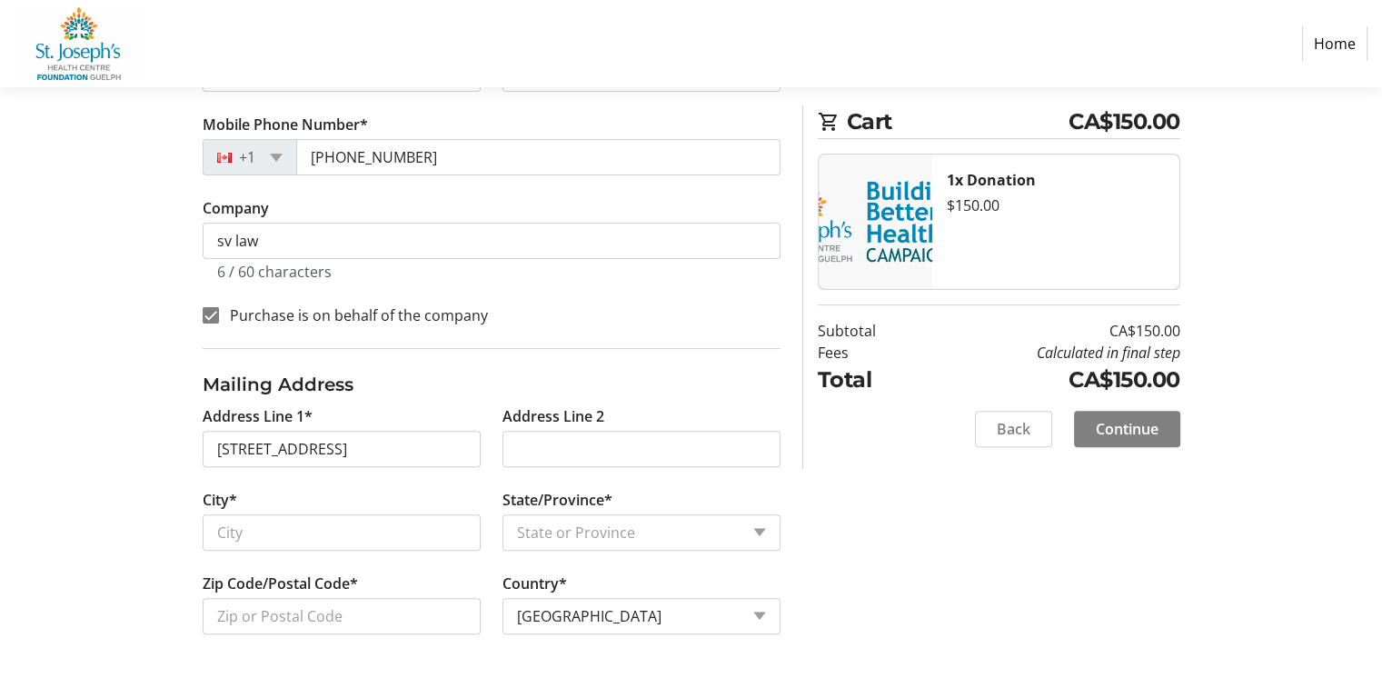
type input "12 Aldbury Gardens"
type input "Toronto"
select select "ON"
type input "M4N 1B7"
click at [1097, 440] on span "Continue" at bounding box center [1127, 429] width 63 height 22
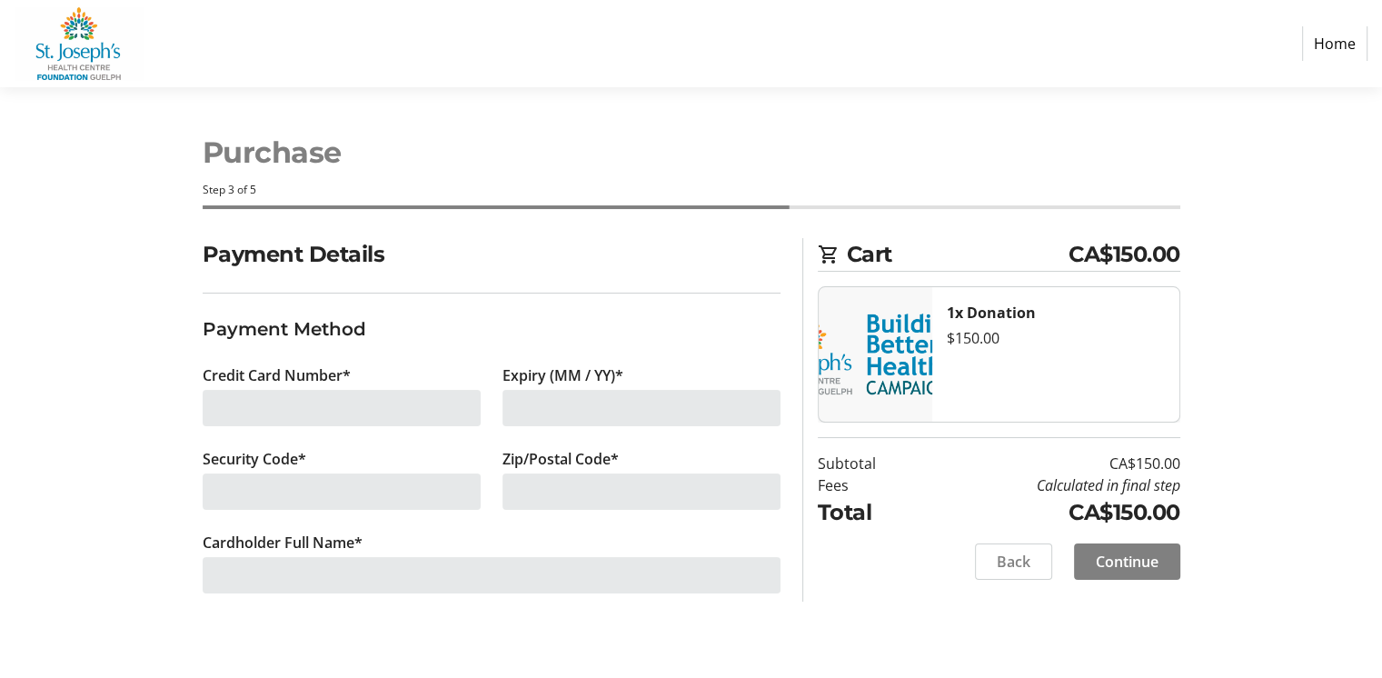
click at [235, 426] on div at bounding box center [342, 408] width 278 height 36
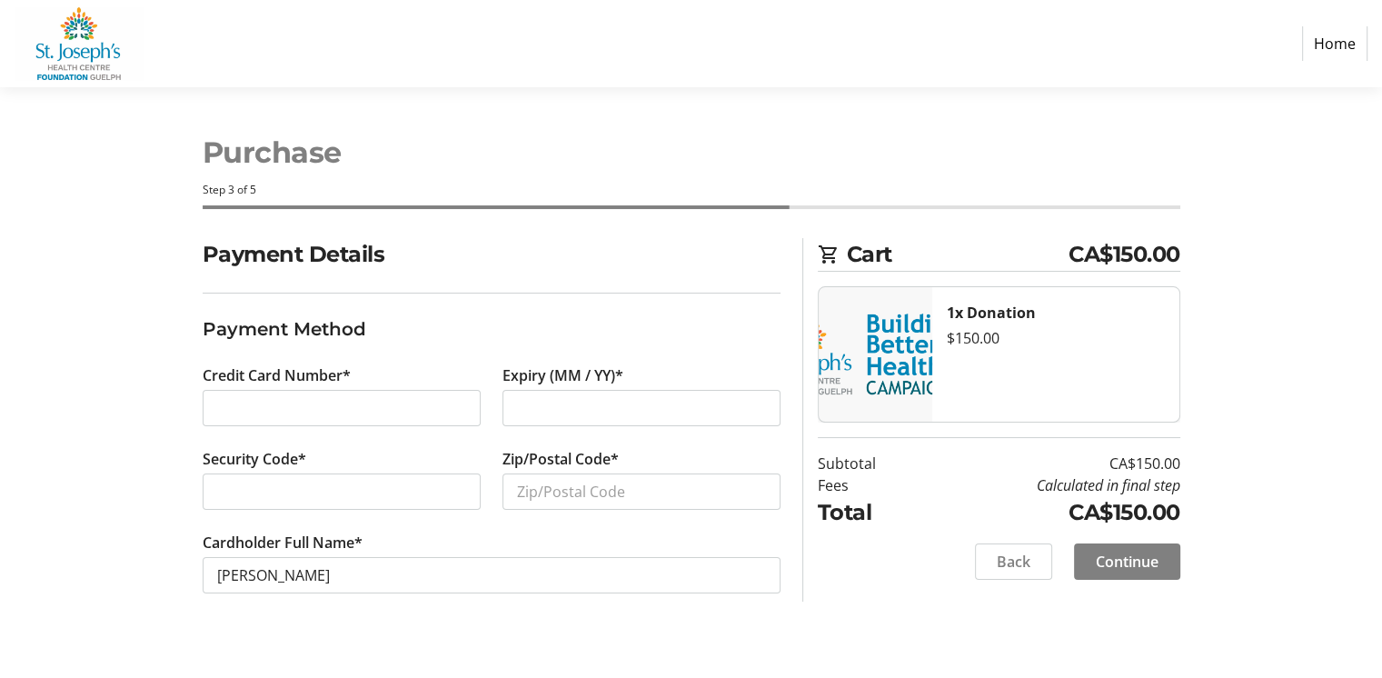
scroll to position [93, 0]
click at [538, 488] on input "Zip/Postal Code*" at bounding box center [641, 491] width 278 height 36
type input "m4n1b7"
click at [1129, 551] on span "Continue" at bounding box center [1127, 562] width 63 height 22
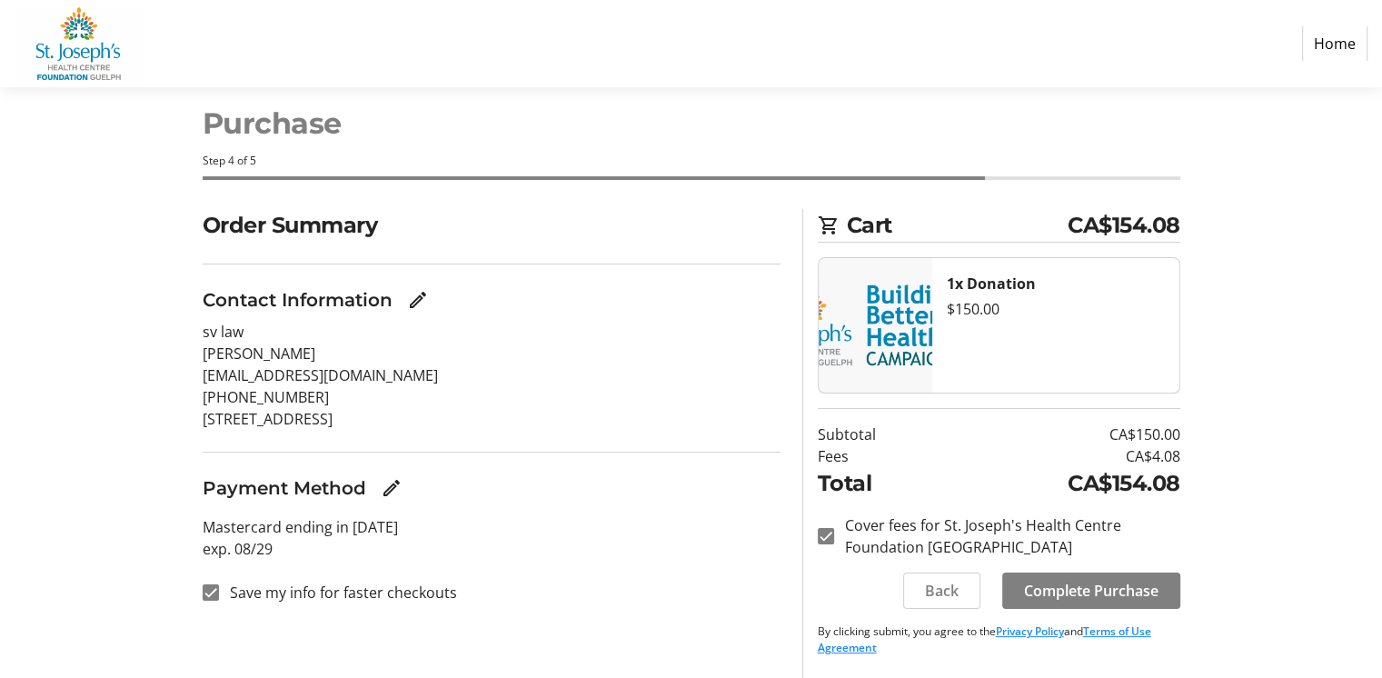
scroll to position [148, 0]
click at [1052, 580] on span "Complete Purchase" at bounding box center [1091, 591] width 134 height 22
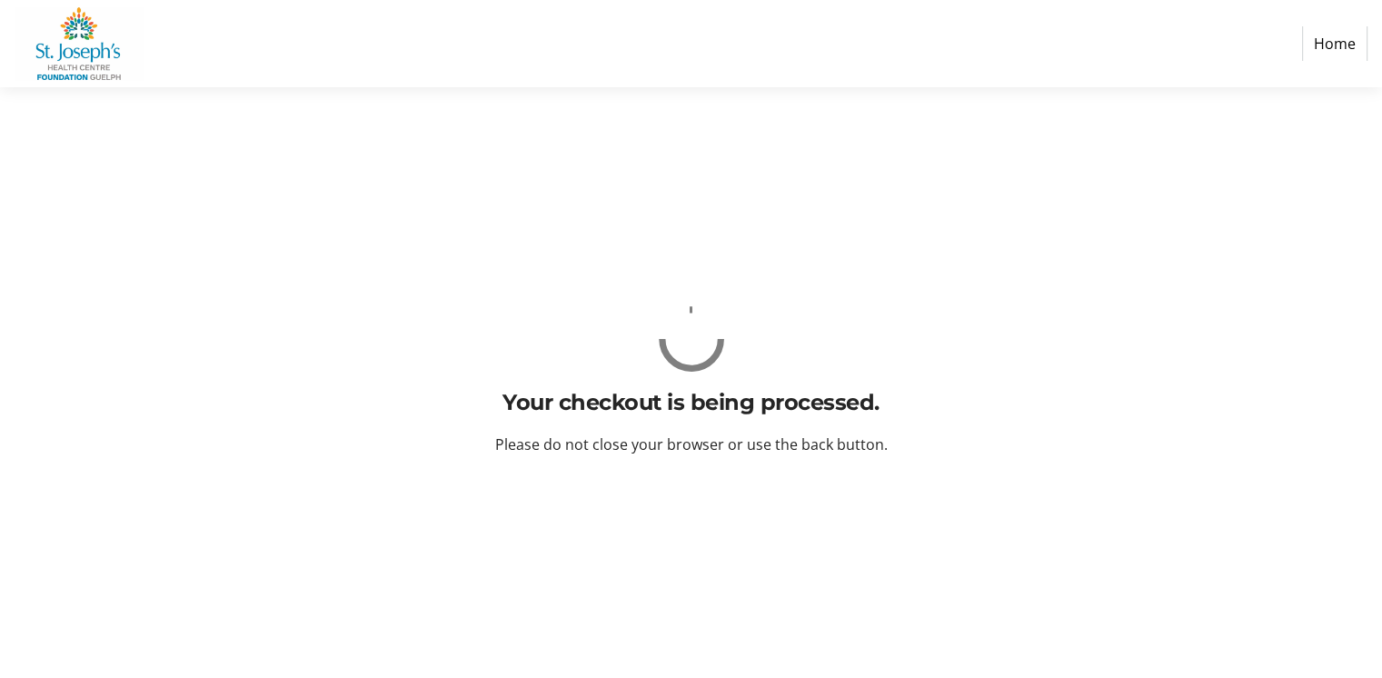
scroll to position [0, 0]
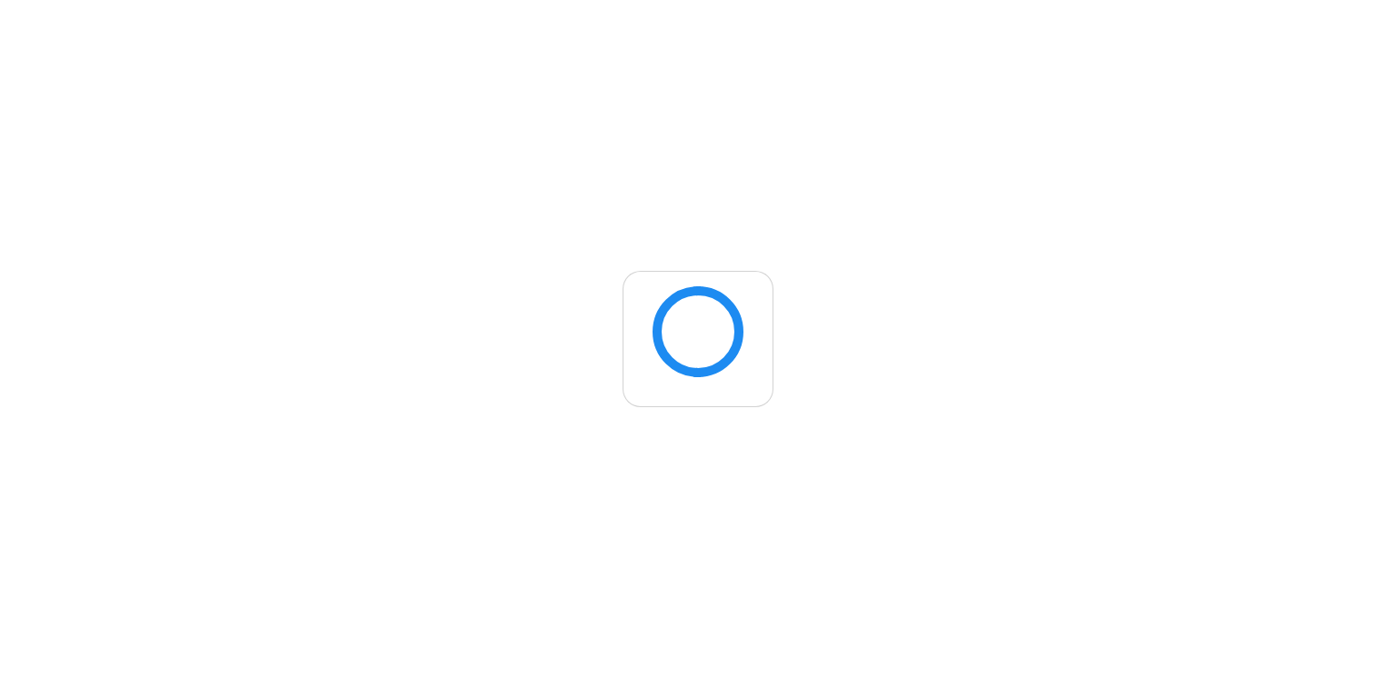
click at [654, 460] on div at bounding box center [698, 339] width 1396 height 649
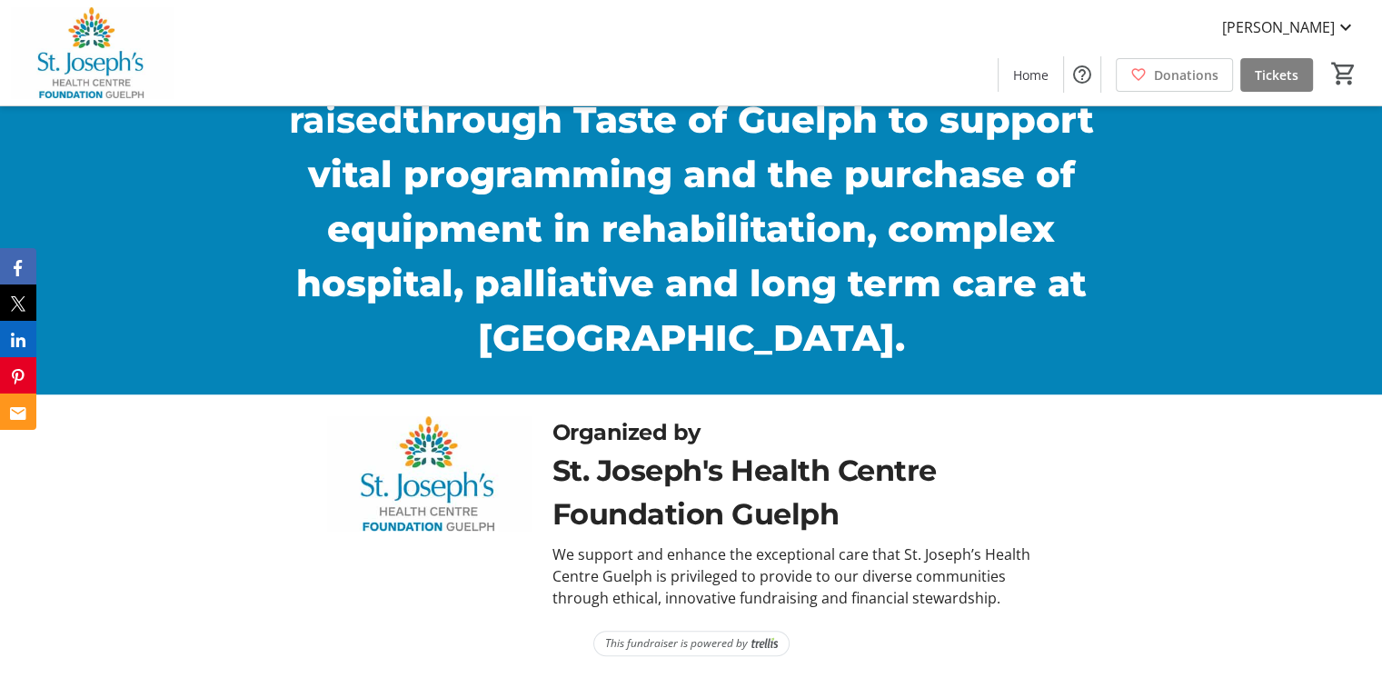
scroll to position [1207, 0]
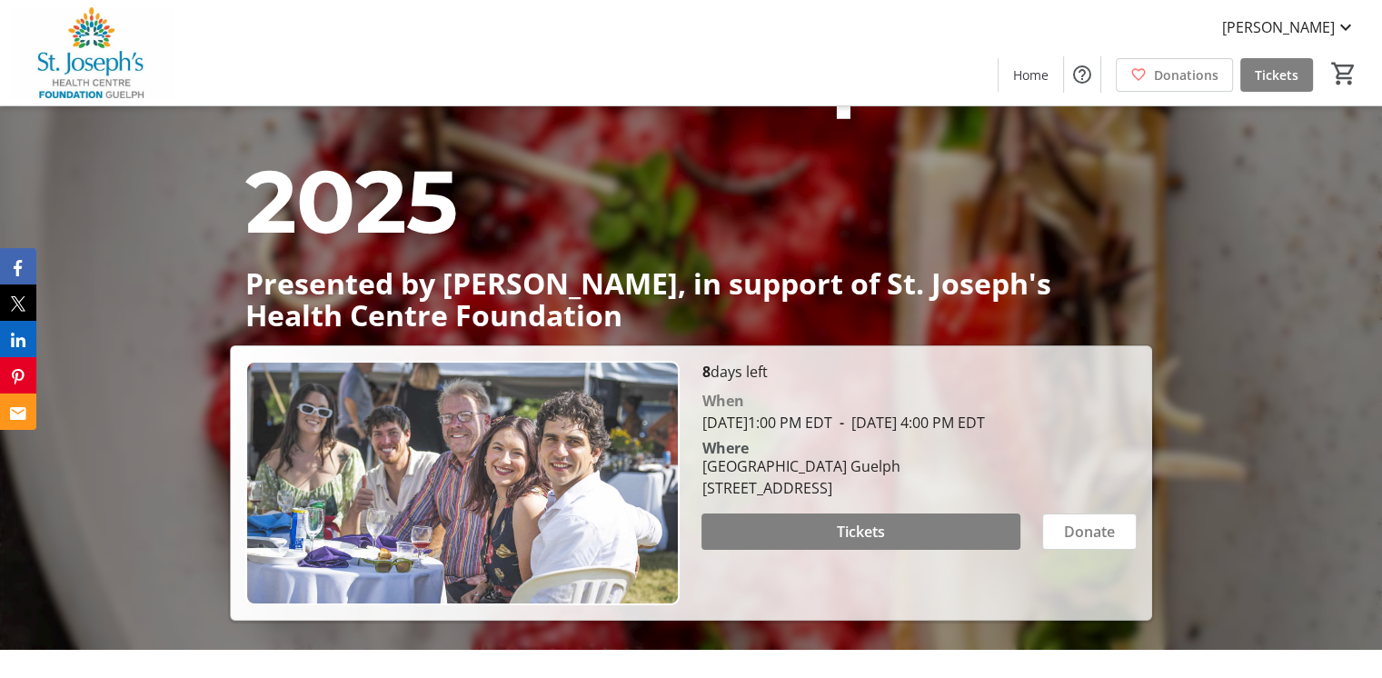
scroll to position [363, 0]
